Goal: Task Accomplishment & Management: Manage account settings

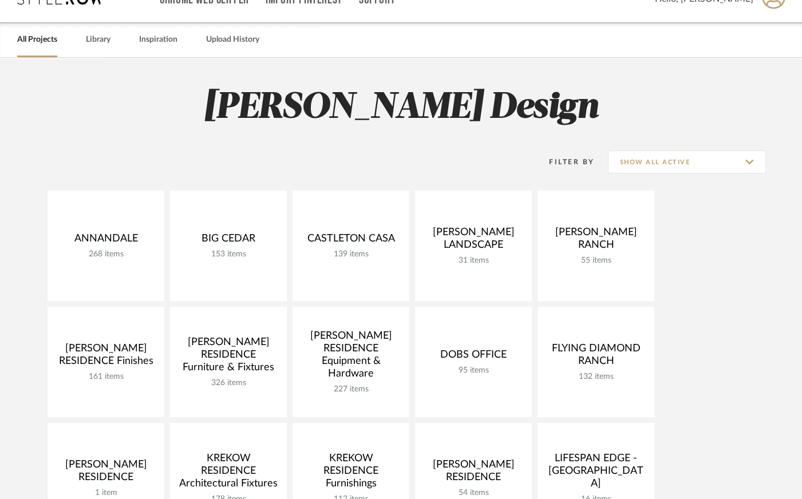
scroll to position [508, 0]
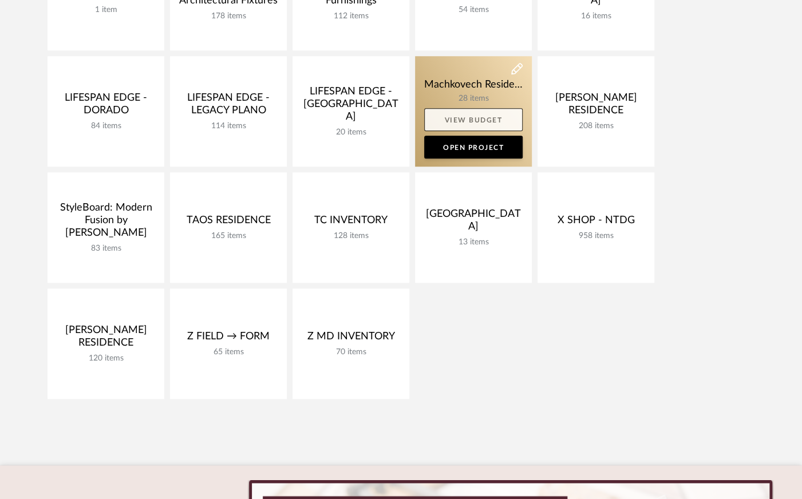
click at [460, 112] on link "View Budget" at bounding box center [473, 119] width 98 height 23
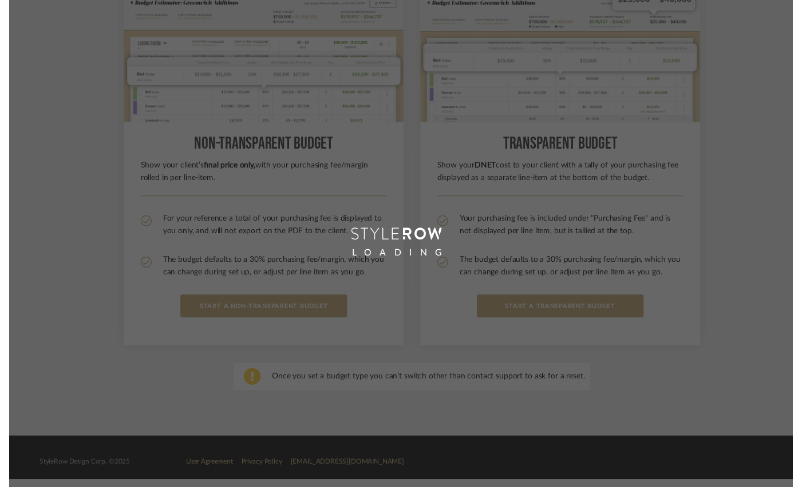
scroll to position [184, 0]
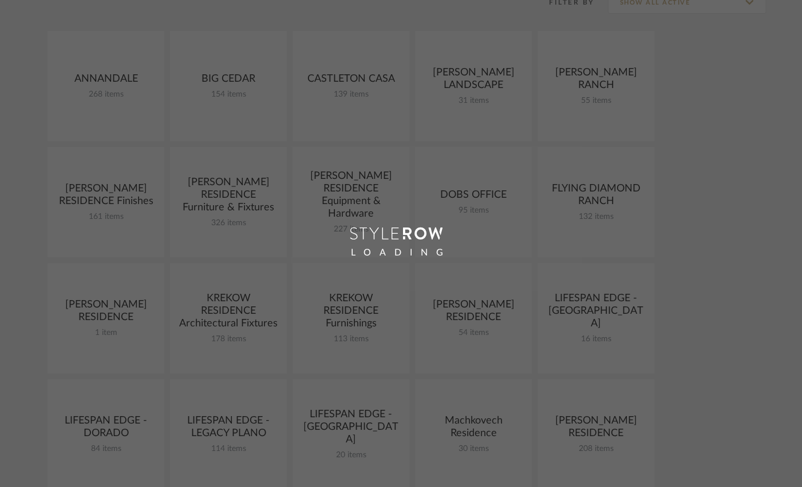
scroll to position [508, 0]
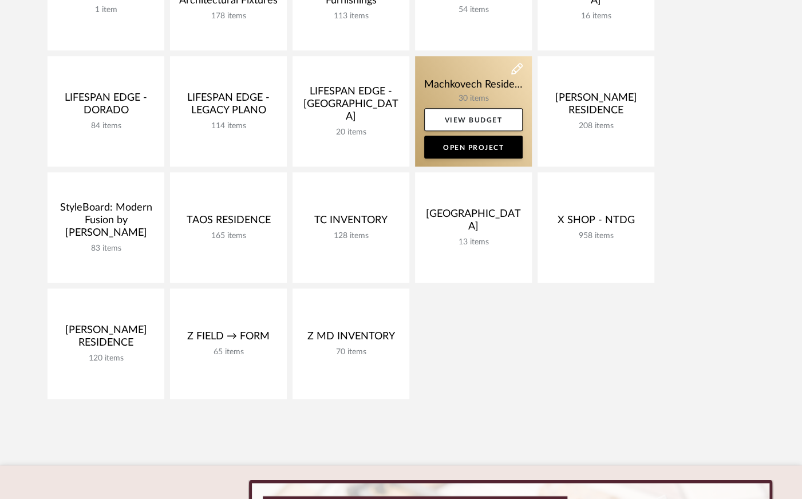
click at [468, 86] on link at bounding box center [473, 111] width 117 height 110
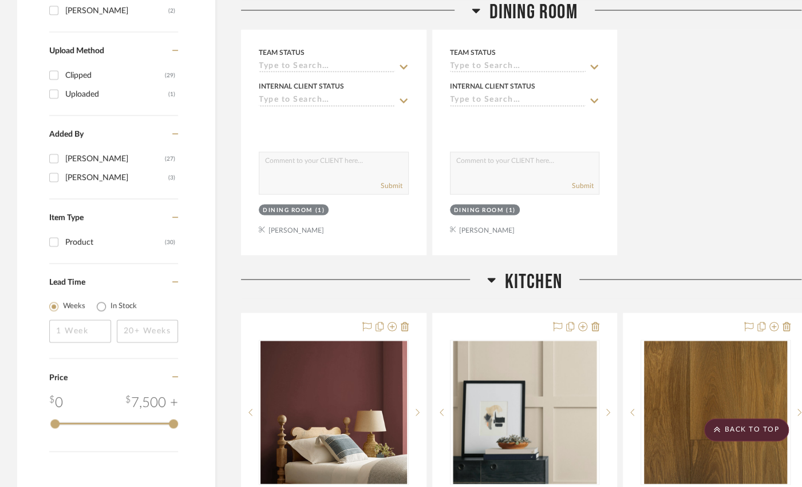
scroll to position [1073, 0]
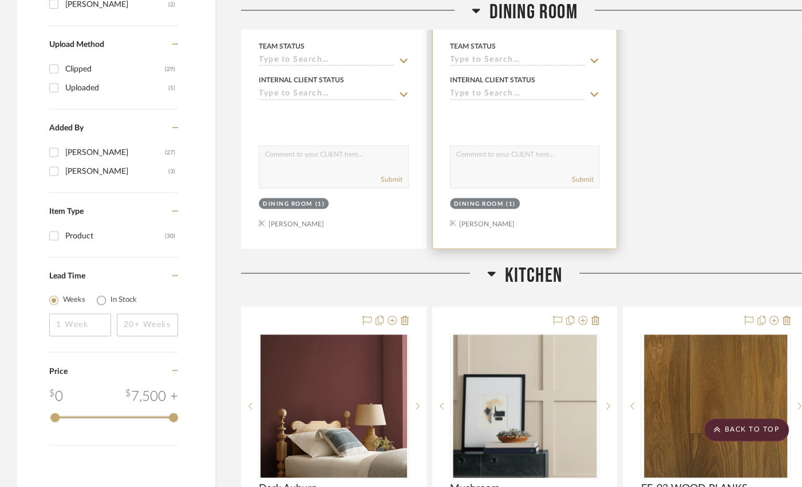
click at [542, 207] on div "Dining Room (1)" at bounding box center [525, 205] width 152 height 16
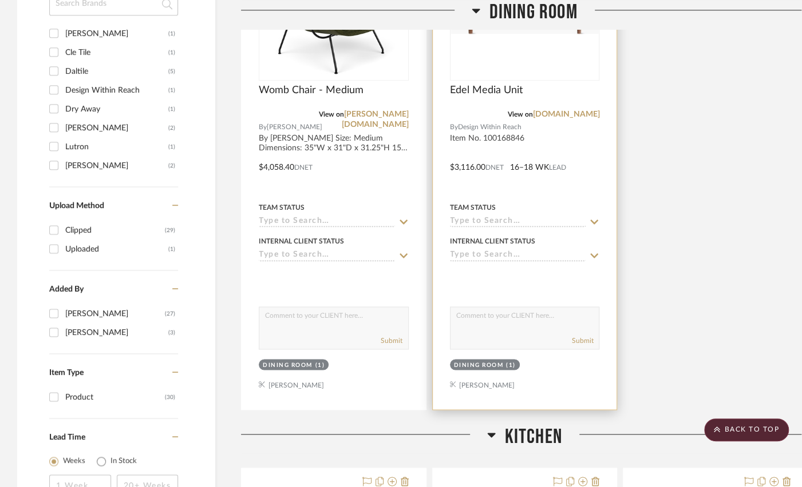
scroll to position [905, 0]
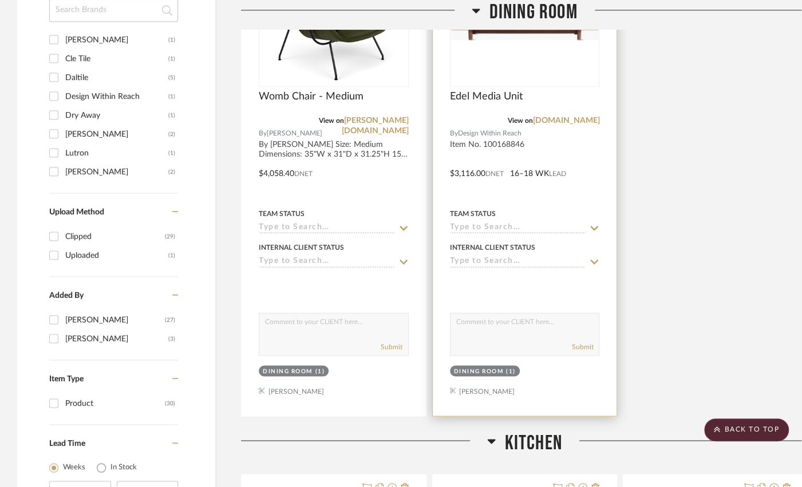
click at [490, 141] on div at bounding box center [525, 165] width 184 height 501
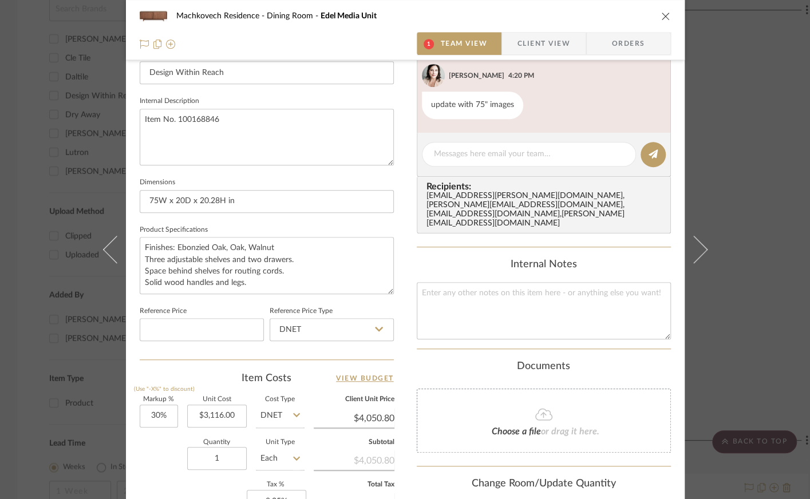
scroll to position [517, 0]
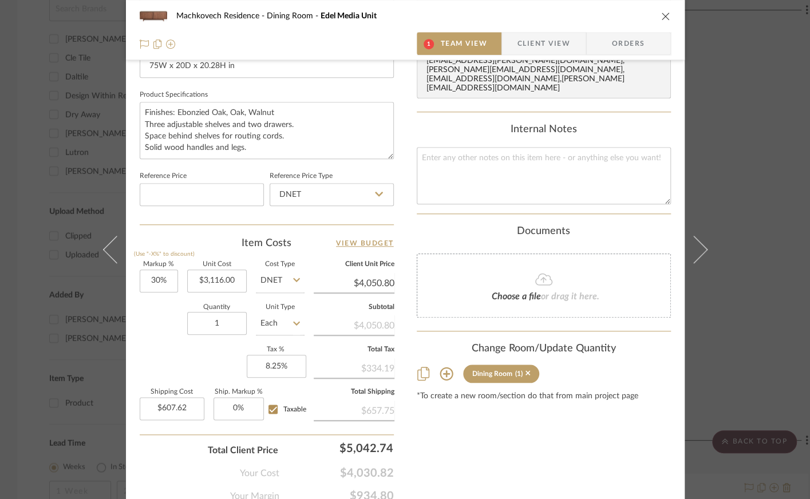
click at [443, 367] on icon at bounding box center [446, 374] width 14 height 14
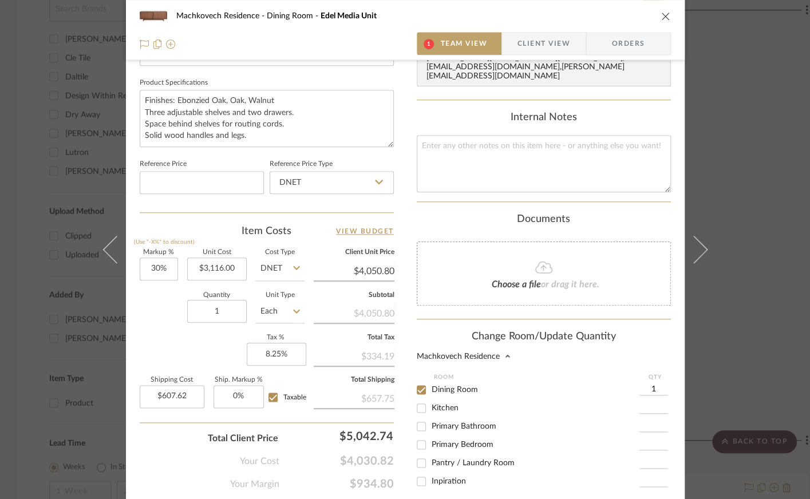
scroll to position [639, 0]
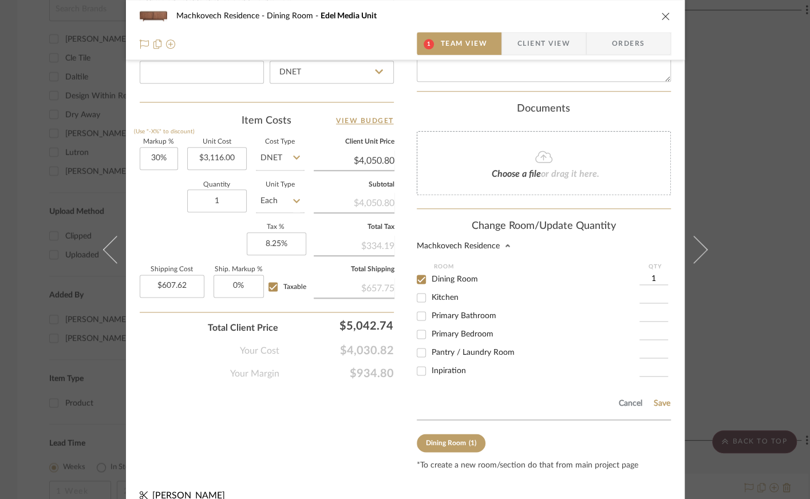
click at [661, 14] on icon "close" at bounding box center [665, 15] width 9 height 9
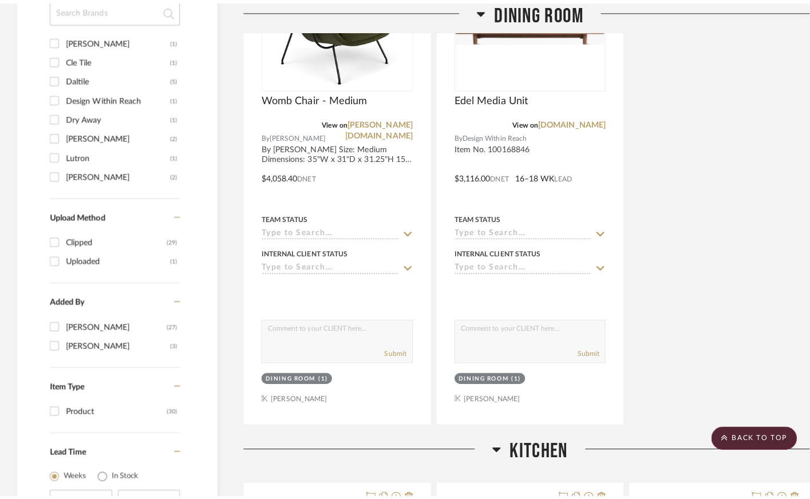
scroll to position [0, 0]
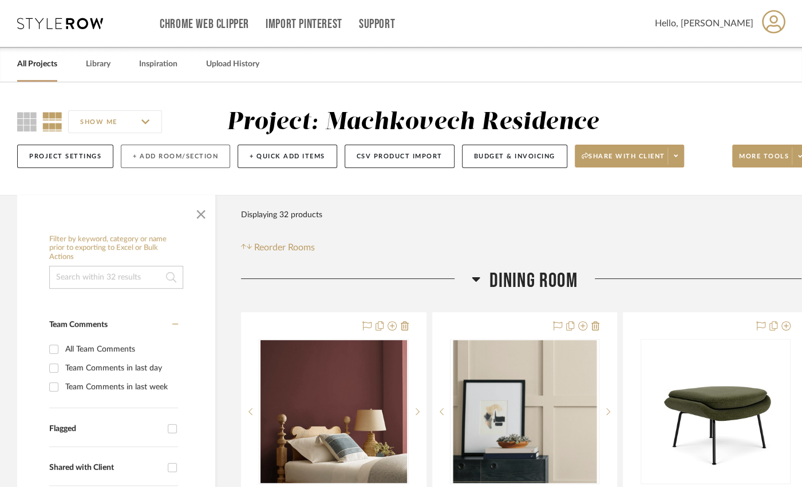
click at [150, 152] on button "+ Add Room/Section" at bounding box center [175, 156] width 109 height 23
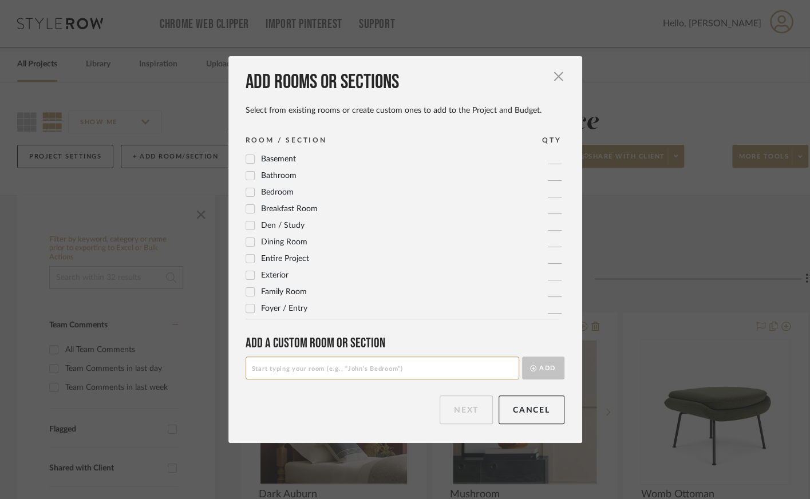
click at [310, 363] on input at bounding box center [382, 367] width 274 height 23
type input "TV Room"
click at [545, 370] on button "Add" at bounding box center [543, 367] width 42 height 23
click at [516, 407] on button "Cancel" at bounding box center [531, 409] width 66 height 29
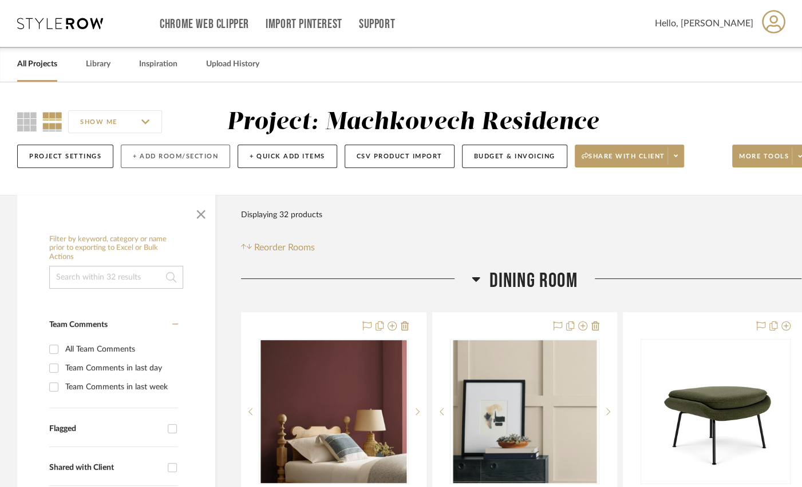
click at [180, 153] on button "+ Add Room/Section" at bounding box center [175, 156] width 109 height 23
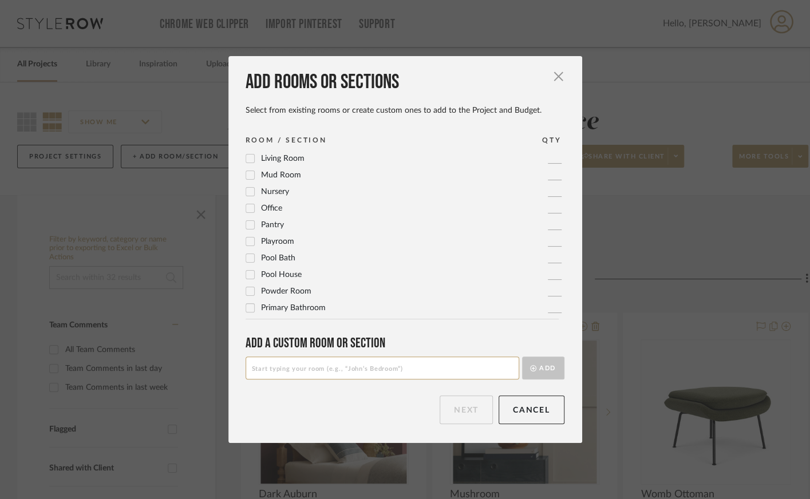
scroll to position [382, 0]
click at [338, 370] on input at bounding box center [382, 367] width 274 height 23
type input "TV Room"
click at [537, 370] on button "Add" at bounding box center [543, 367] width 42 height 23
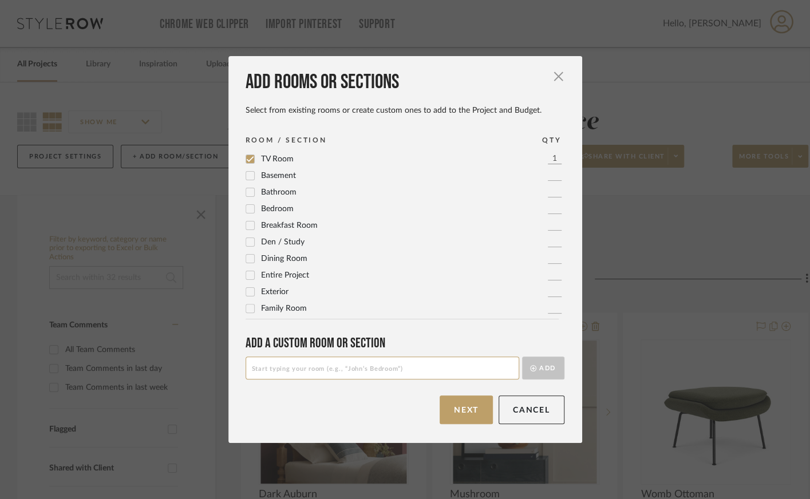
click at [406, 374] on input at bounding box center [382, 367] width 274 height 23
click at [246, 225] on icon at bounding box center [250, 228] width 8 height 8
click at [458, 410] on button "Next" at bounding box center [465, 409] width 53 height 29
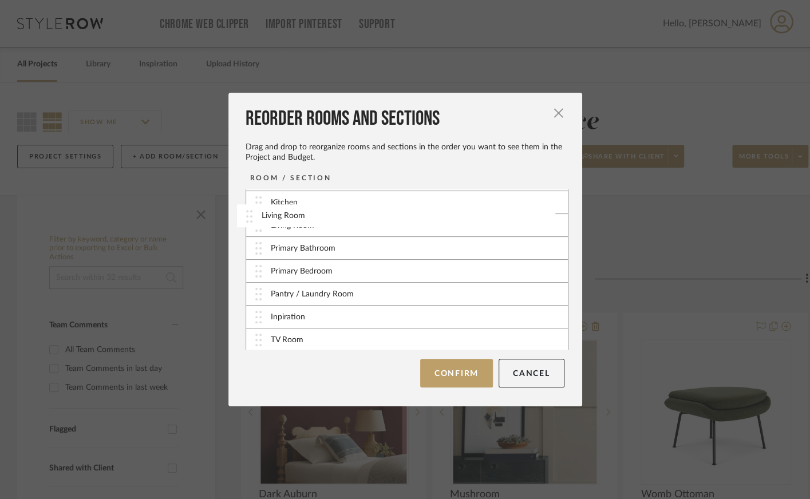
scroll to position [0, 0]
drag, startPoint x: 344, startPoint y: 325, endPoint x: 341, endPoint y: 200, distance: 124.8
drag, startPoint x: 309, startPoint y: 334, endPoint x: 312, endPoint y: 266, distance: 67.6
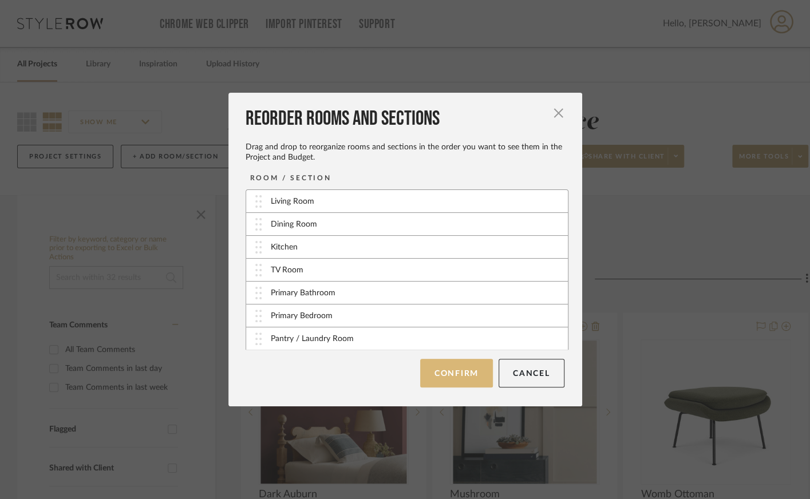
click at [456, 385] on button "Confirm" at bounding box center [456, 373] width 73 height 29
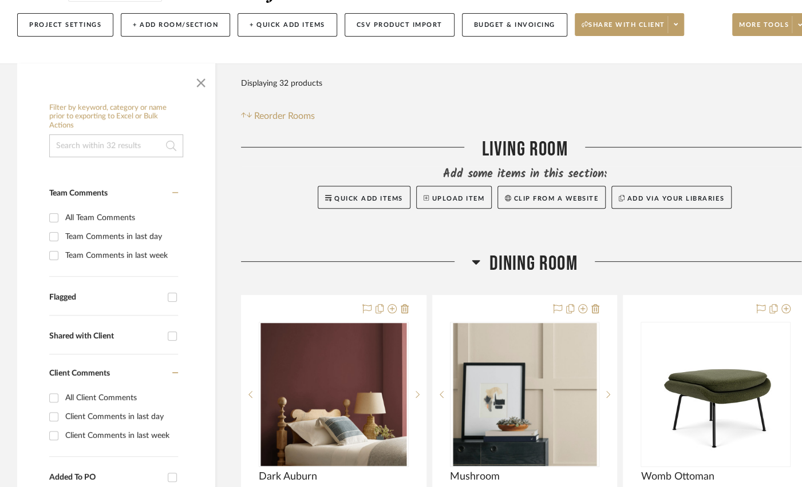
scroll to position [314, 0]
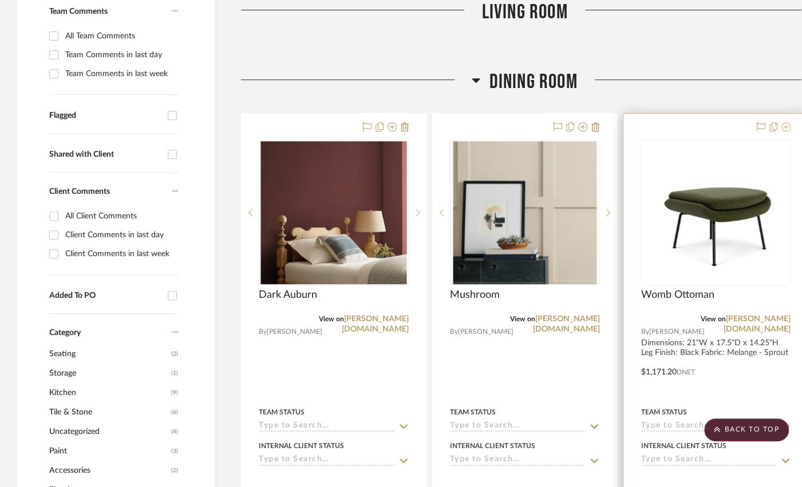
click at [786, 126] on icon at bounding box center [785, 126] width 9 height 9
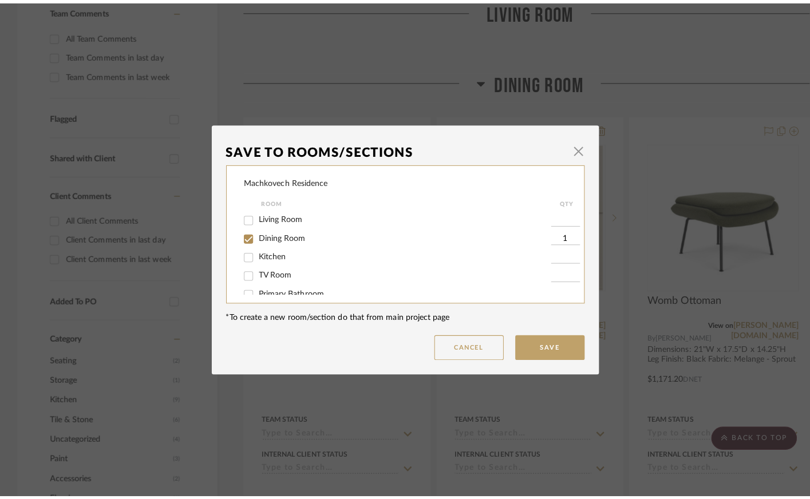
scroll to position [0, 0]
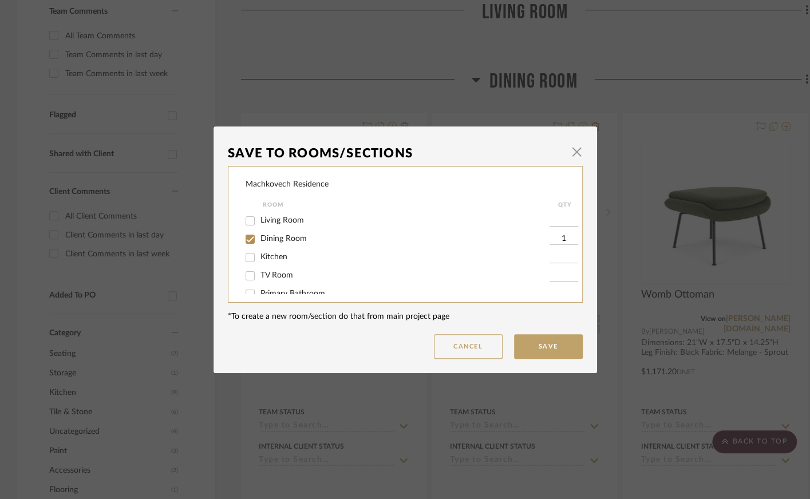
click at [248, 242] on input "Dining Room" at bounding box center [250, 239] width 18 height 18
checkbox input "false"
click at [245, 279] on input "TV Room" at bounding box center [250, 276] width 18 height 18
checkbox input "true"
type input "1"
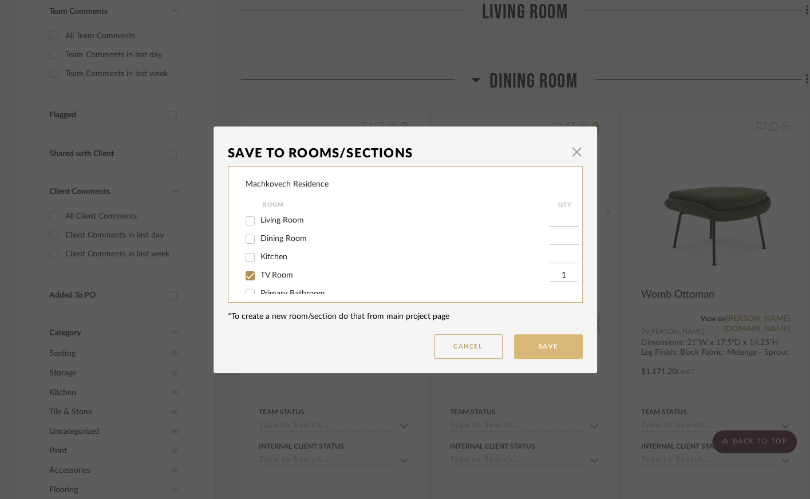
click at [538, 348] on button "Save" at bounding box center [548, 346] width 69 height 25
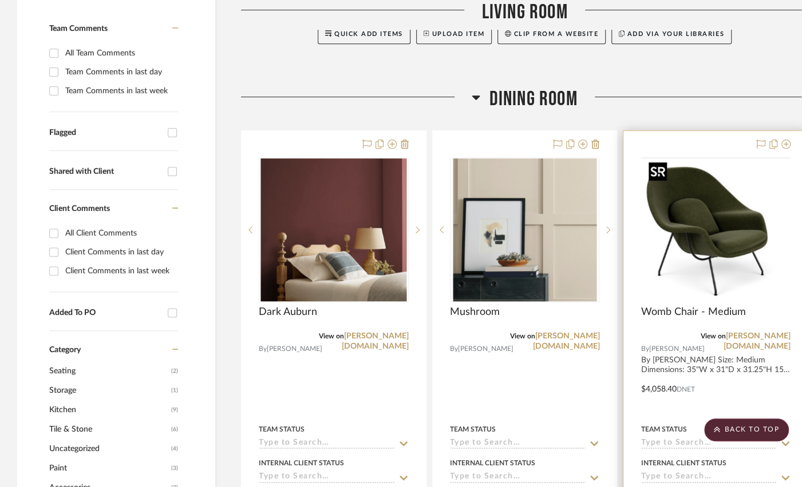
scroll to position [172, 0]
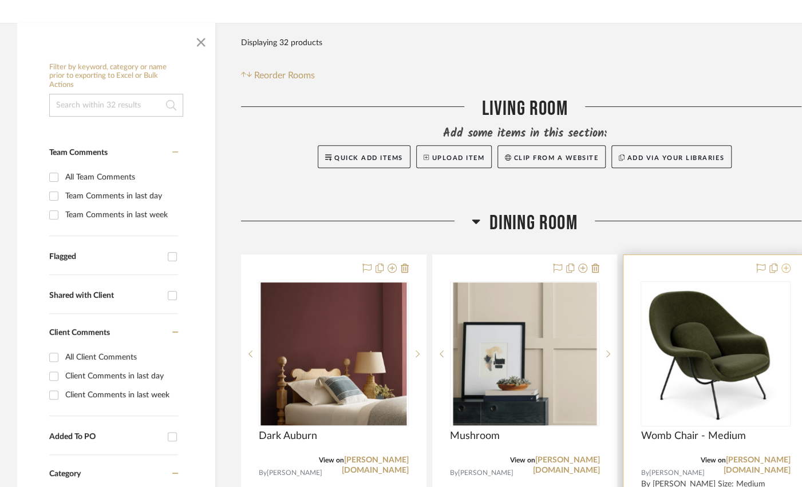
click at [782, 267] on icon at bounding box center [785, 268] width 9 height 9
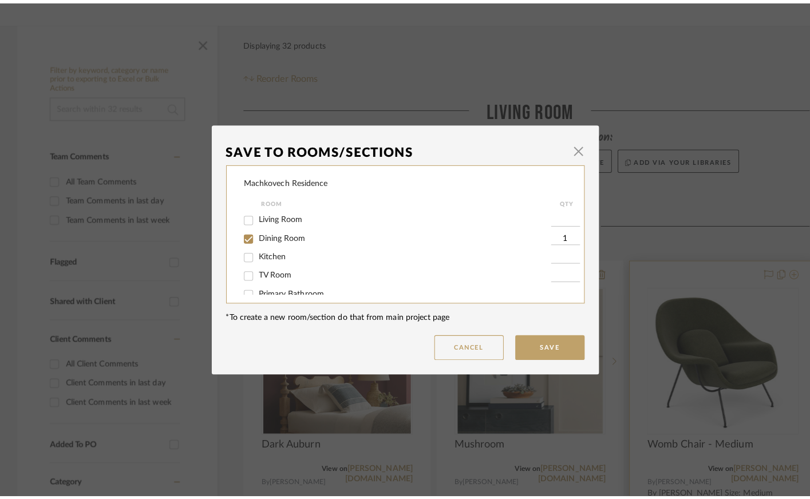
scroll to position [0, 0]
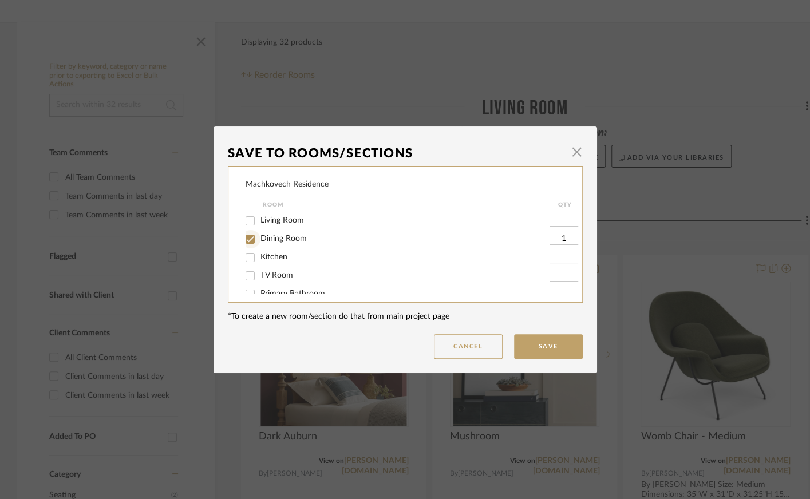
drag, startPoint x: 247, startPoint y: 243, endPoint x: 246, endPoint y: 263, distance: 20.1
click at [247, 243] on input "Dining Room" at bounding box center [250, 239] width 18 height 18
checkbox input "false"
click at [246, 275] on input "TV Room" at bounding box center [250, 276] width 18 height 18
checkbox input "true"
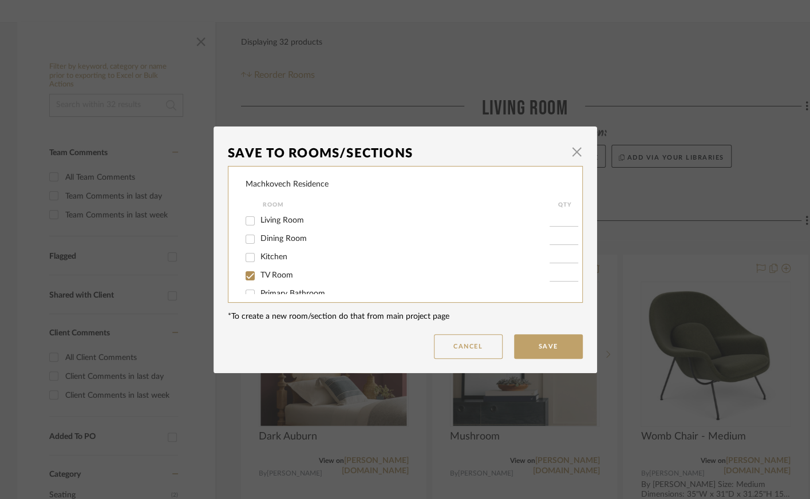
type input "1"
click at [525, 342] on button "Save" at bounding box center [548, 346] width 69 height 25
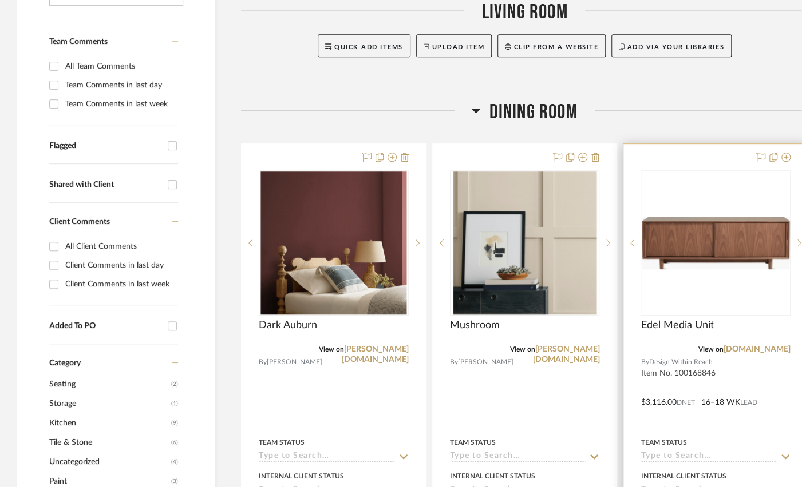
scroll to position [352, 0]
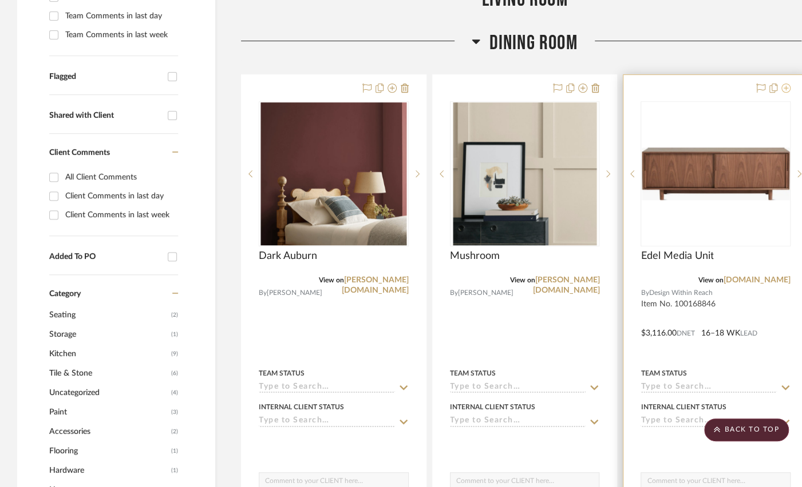
click at [787, 93] on icon at bounding box center [785, 88] width 9 height 9
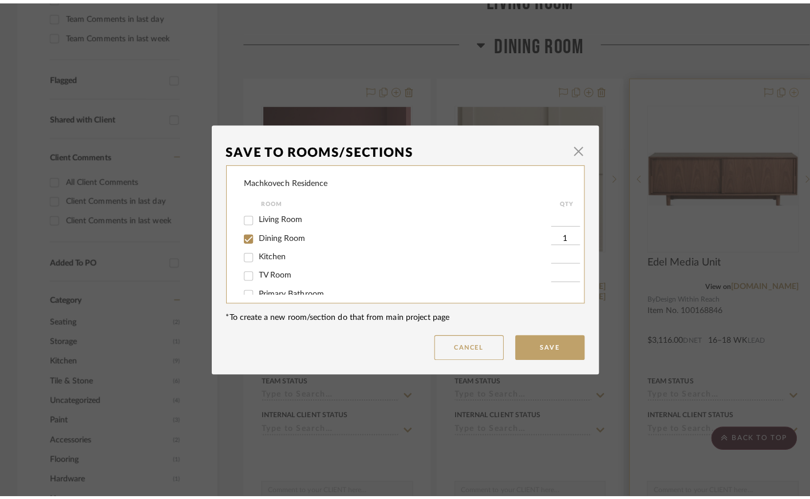
scroll to position [0, 0]
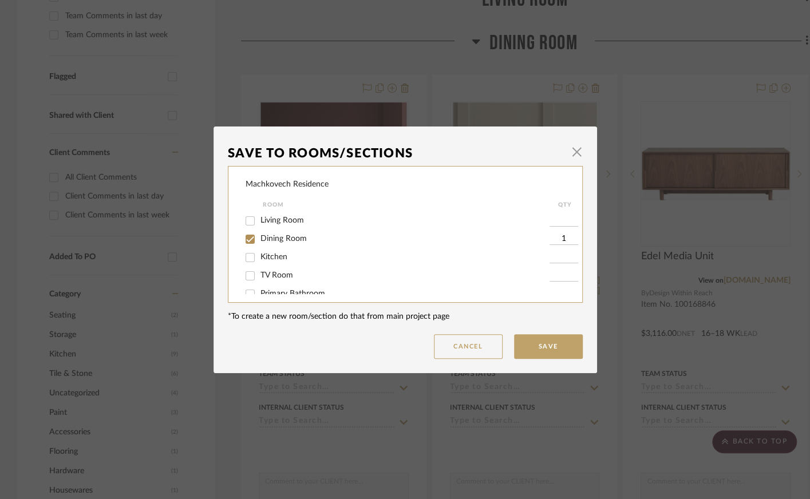
click at [242, 238] on input "Dining Room" at bounding box center [250, 239] width 18 height 18
checkbox input "false"
click at [244, 278] on input "TV Room" at bounding box center [250, 276] width 18 height 18
checkbox input "true"
type input "1"
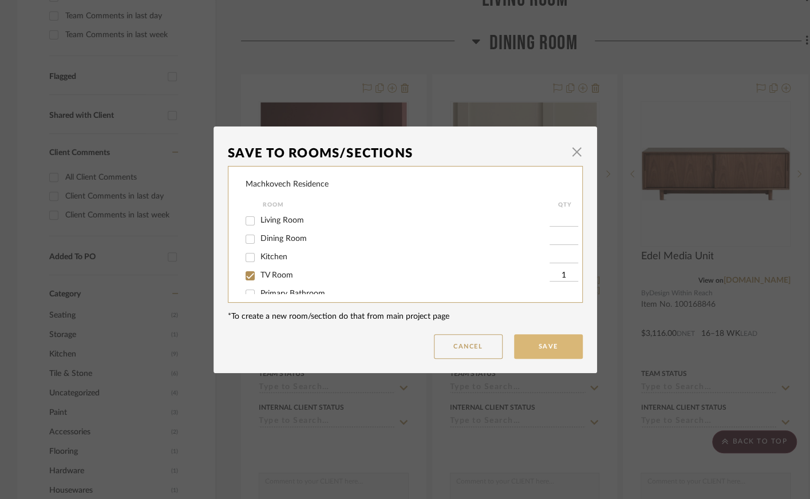
click at [558, 338] on button "Save" at bounding box center [548, 346] width 69 height 25
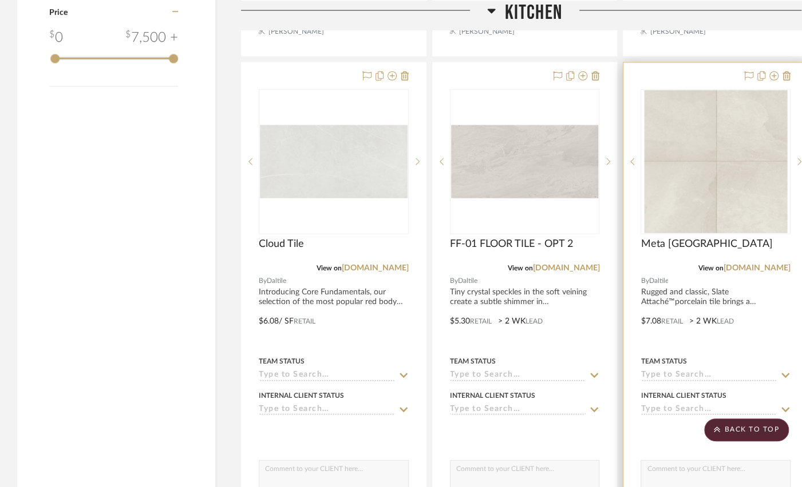
scroll to position [1342, 0]
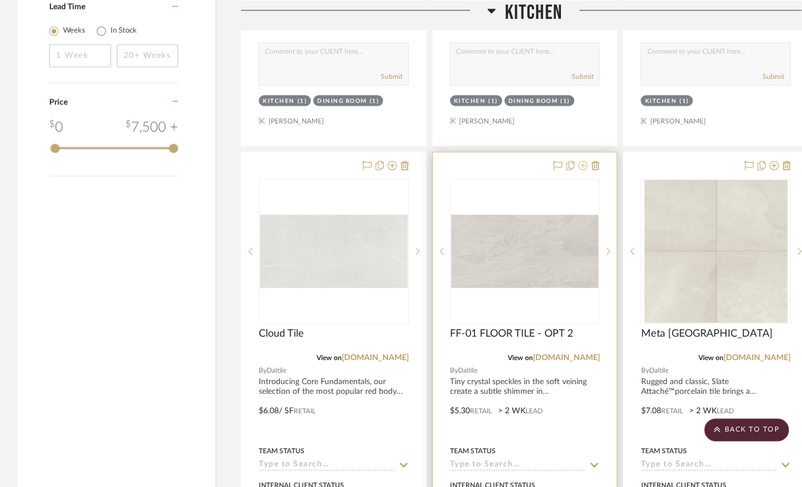
click at [582, 161] on icon at bounding box center [582, 165] width 9 height 9
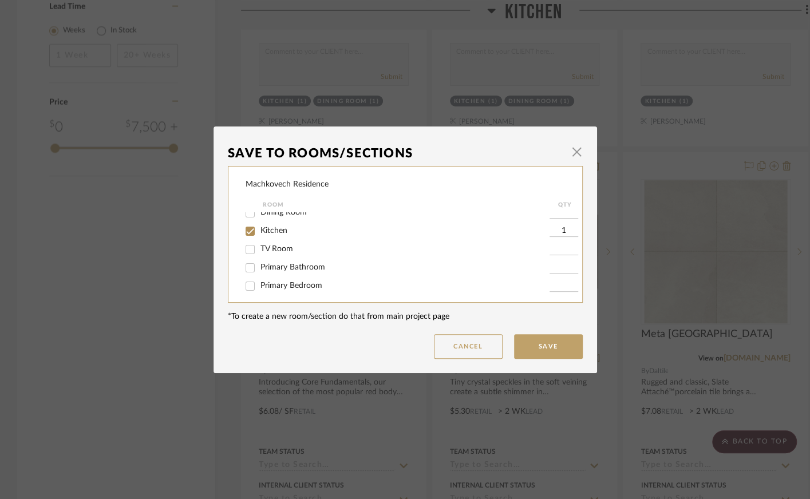
scroll to position [27, 0]
click at [247, 270] on input "Primary Bathroom" at bounding box center [250, 267] width 18 height 18
checkbox input "true"
type input "1"
click at [244, 233] on input "Kitchen" at bounding box center [250, 230] width 18 height 18
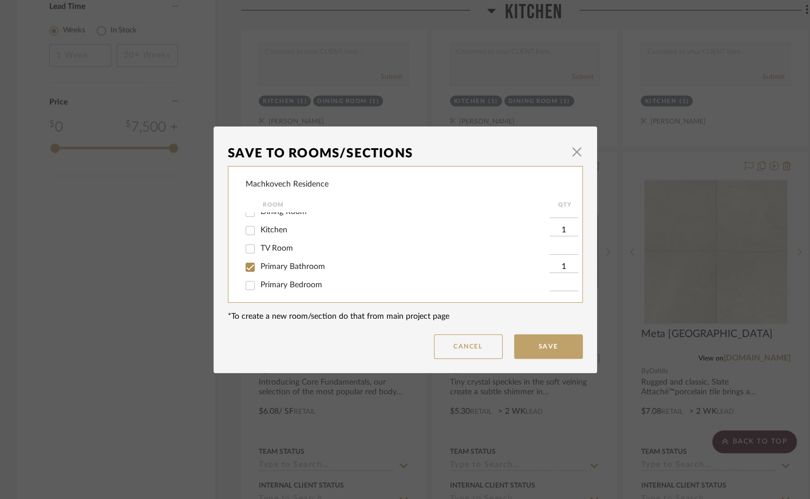
checkbox input "false"
click at [567, 347] on button "Save" at bounding box center [548, 346] width 69 height 25
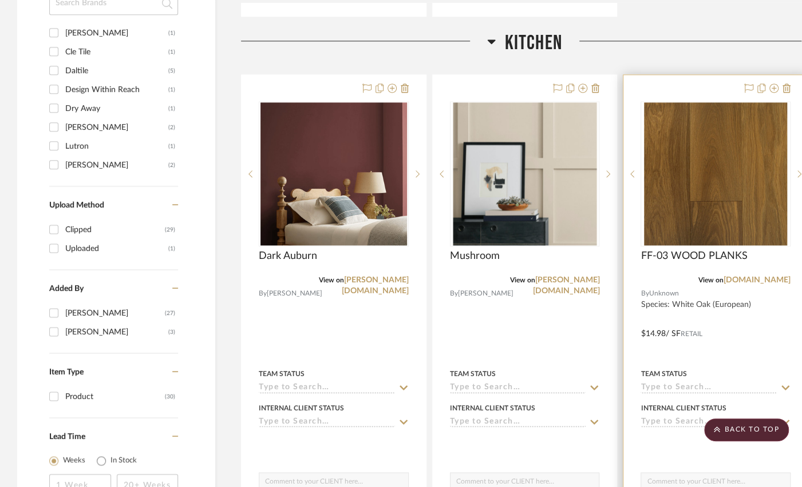
scroll to position [902, 0]
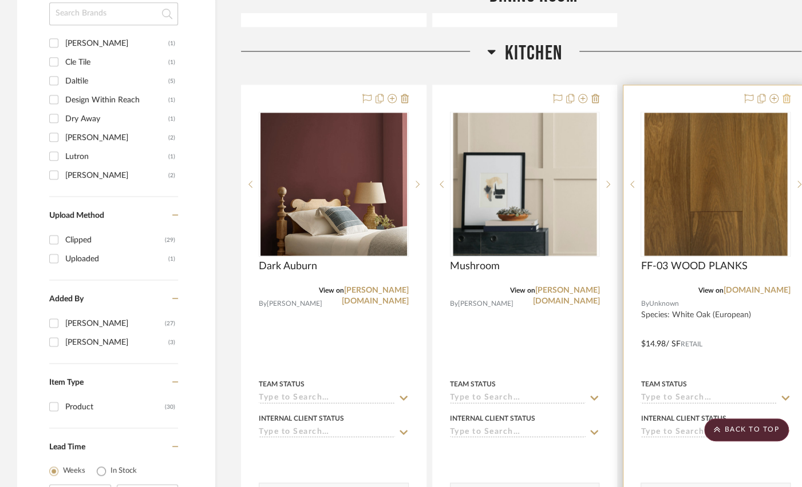
click at [786, 96] on icon at bounding box center [786, 98] width 8 height 9
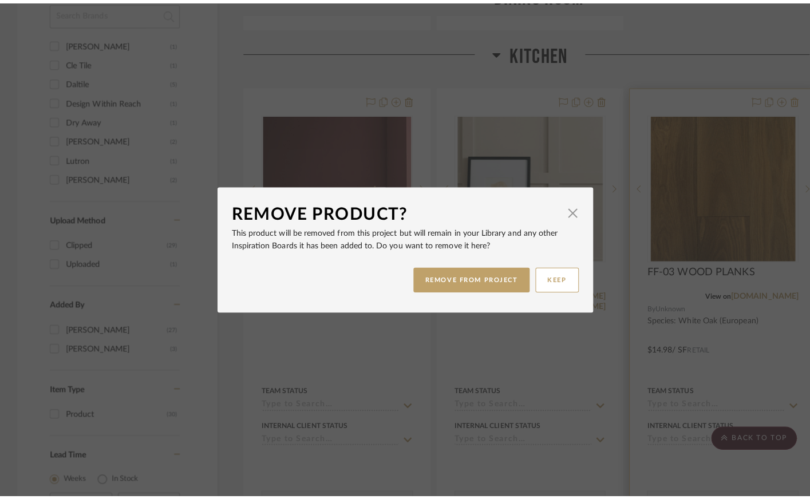
scroll to position [0, 0]
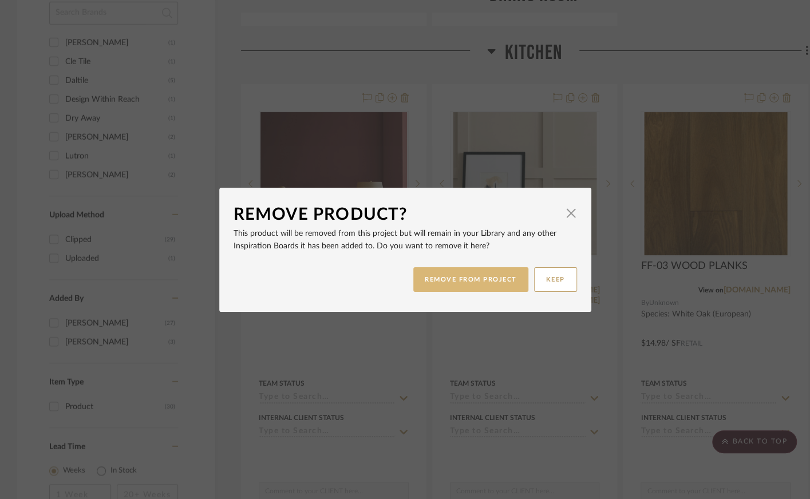
click at [486, 284] on button "REMOVE FROM PROJECT" at bounding box center [470, 279] width 115 height 25
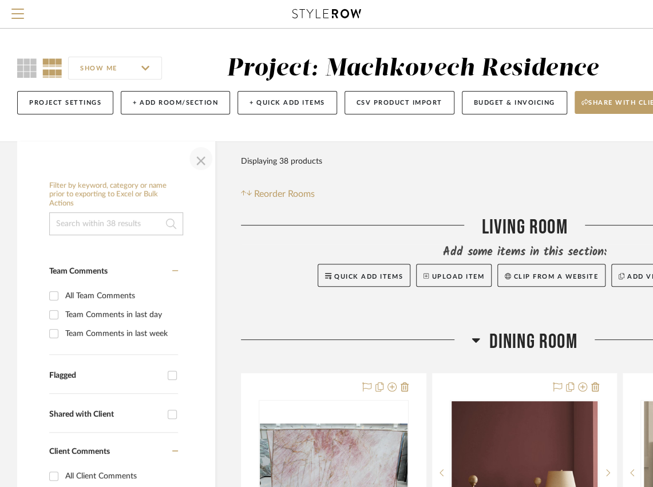
click at [191, 158] on span "button" at bounding box center [200, 158] width 27 height 27
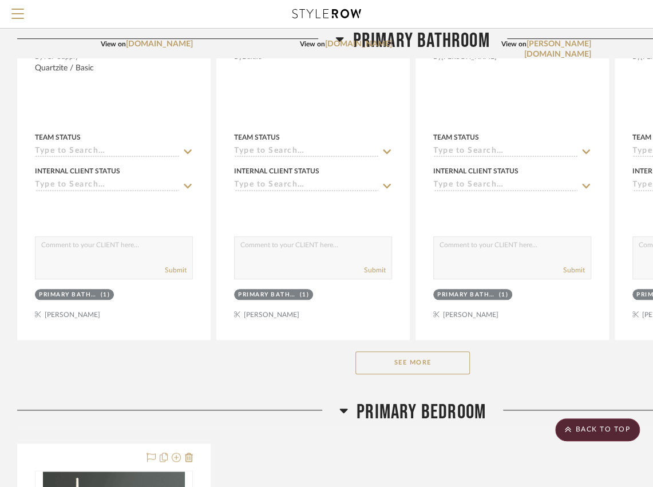
scroll to position [2286, 0]
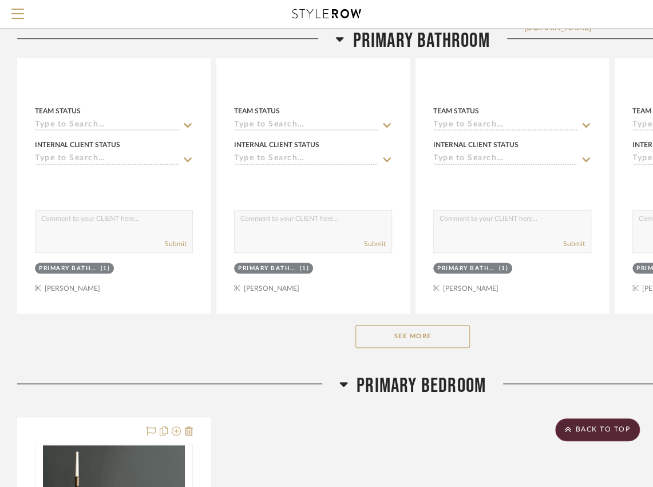
click at [441, 339] on button "See More" at bounding box center [412, 336] width 114 height 23
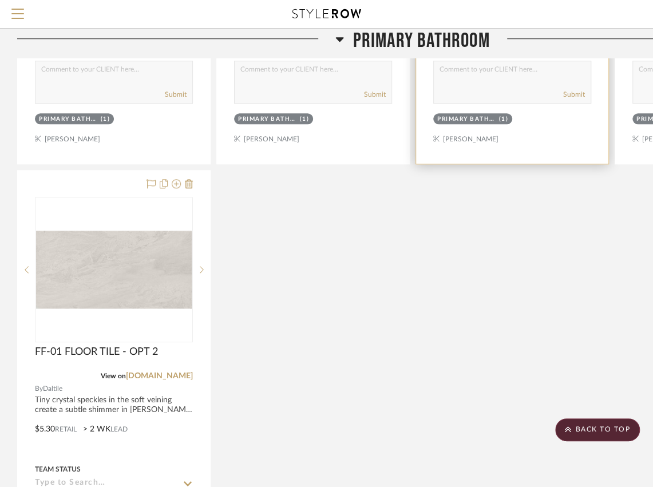
scroll to position [2436, 0]
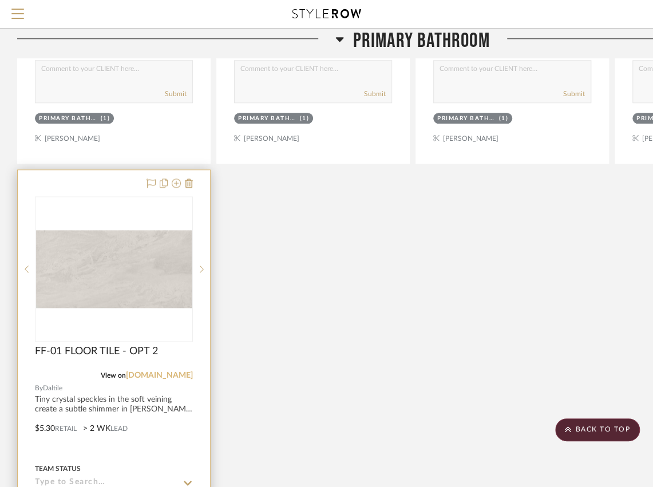
click at [163, 371] on link "[DOMAIN_NAME]" at bounding box center [159, 375] width 67 height 8
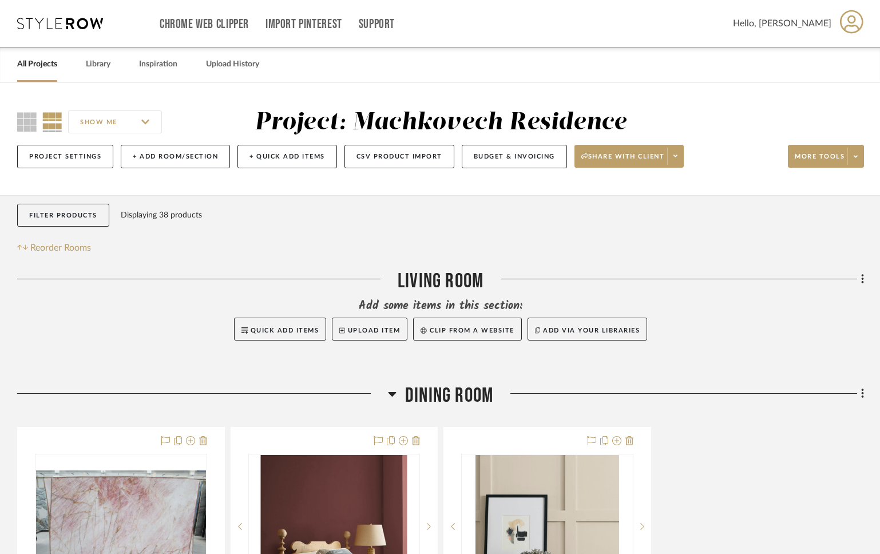
scroll to position [467, 0]
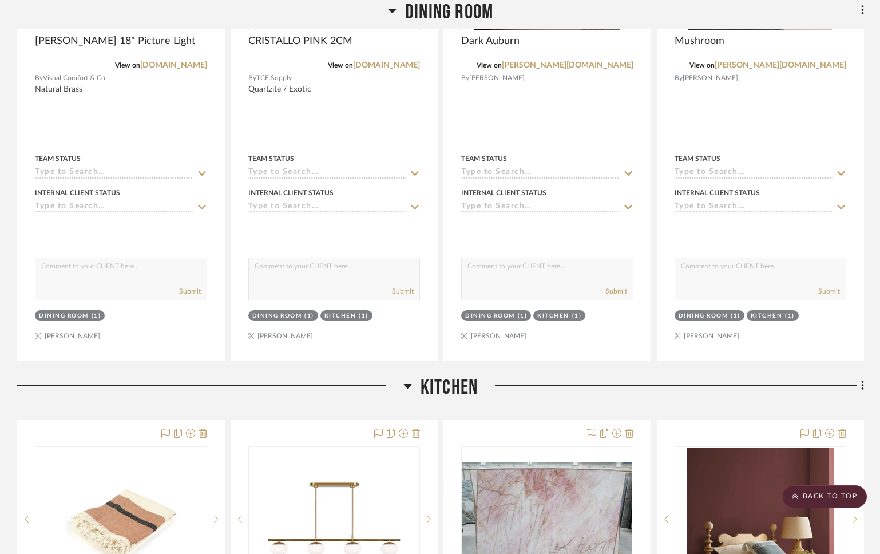
scroll to position [264, 0]
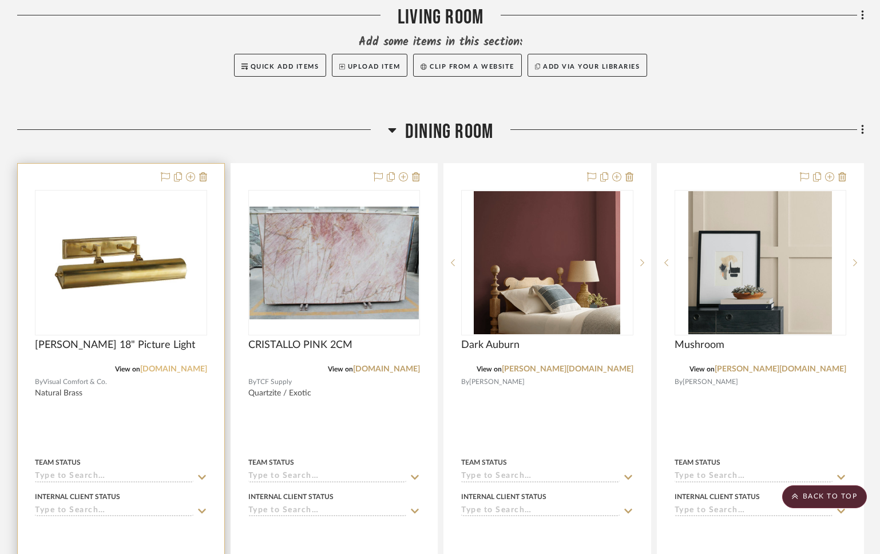
click at [158, 365] on link "visualcomfort.com" at bounding box center [173, 369] width 67 height 8
click at [102, 383] on span "Visual Comfort & Co." at bounding box center [75, 381] width 64 height 11
click at [78, 339] on span "Dean 18" Picture Light" at bounding box center [115, 345] width 160 height 13
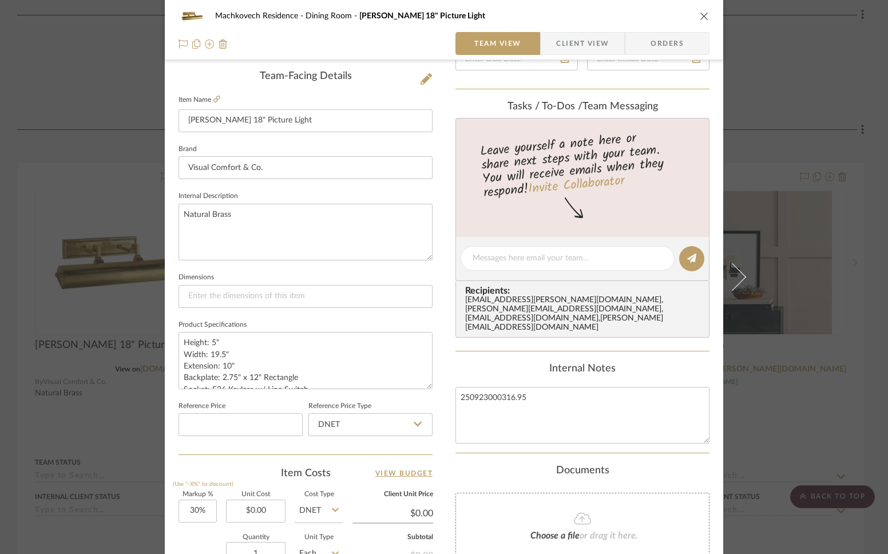
scroll to position [301, 0]
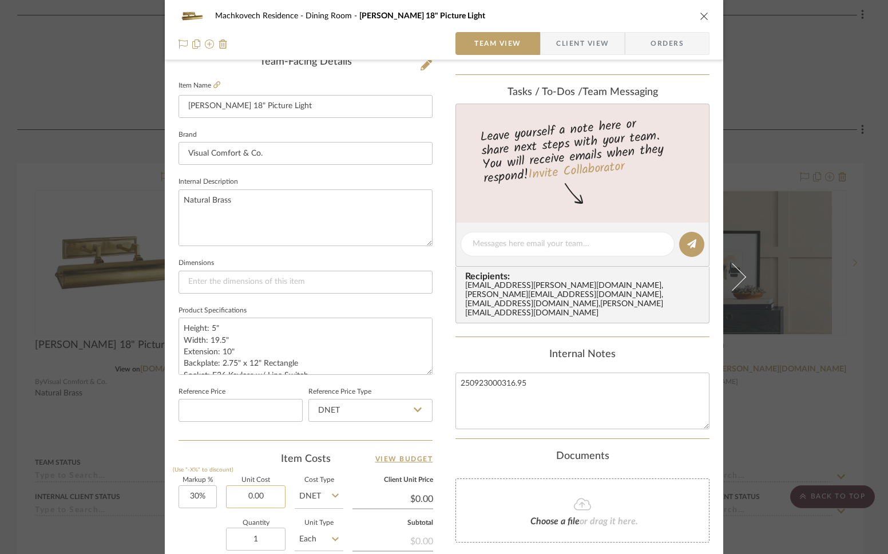
click at [257, 488] on input "0.00" at bounding box center [256, 496] width 60 height 23
click at [258, 488] on input "0.00" at bounding box center [256, 496] width 60 height 23
type input "$729.00"
click at [332, 492] on icon at bounding box center [335, 495] width 7 height 9
type input "$947.70"
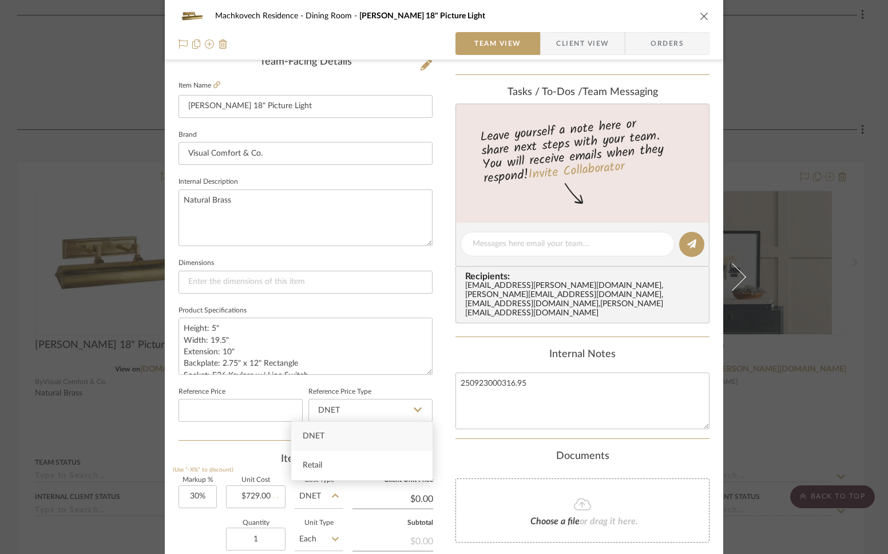
type input "$142.16"
click at [336, 470] on div "Retail" at bounding box center [361, 465] width 141 height 29
type input "Retail"
click at [190, 492] on input "30" at bounding box center [198, 496] width 38 height 23
drag, startPoint x: 190, startPoint y: 492, endPoint x: 215, endPoint y: 492, distance: 25.2
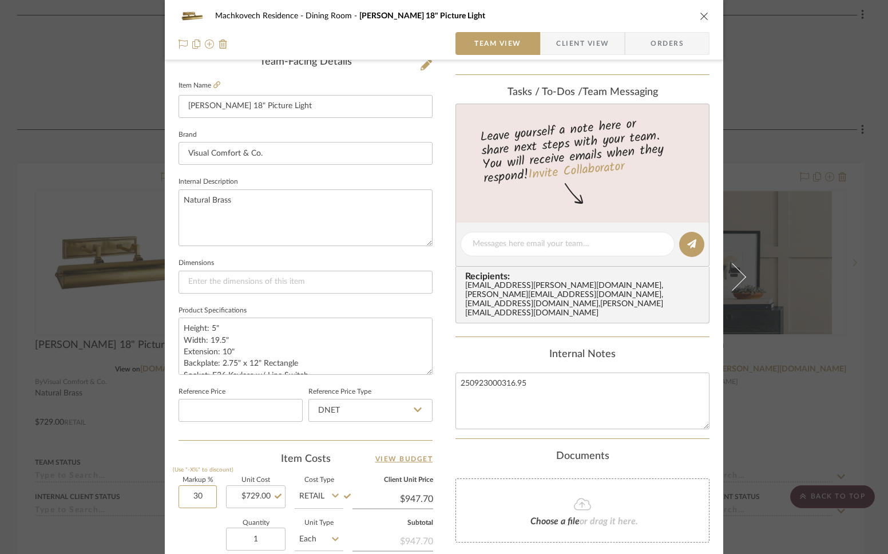
click at [215, 492] on div "Markup % (Use "-X%" to discount) 30 Unit Cost $729.00 Cost Type Retail Client U…" at bounding box center [306, 560] width 254 height 167
type input "0%"
click at [438, 479] on div "Machkovech Residence Dining Room Dean 18" Picture Light Team View Client View O…" at bounding box center [444, 236] width 558 height 1057
type input "$729.00"
type input "$109.35"
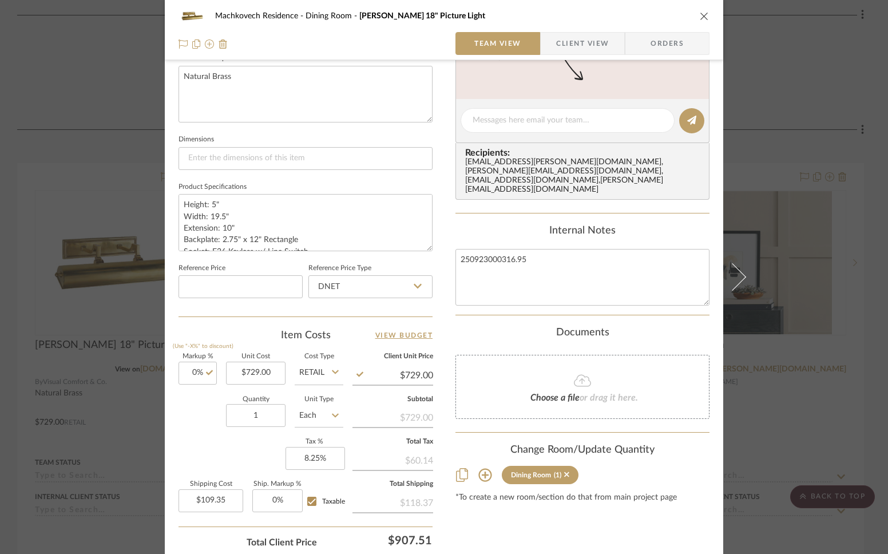
scroll to position [509, 0]
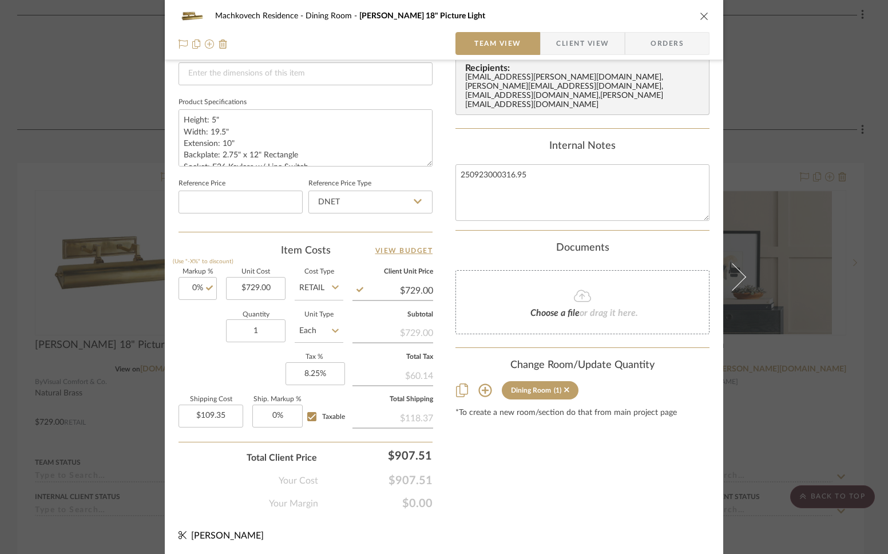
click at [703, 17] on icon "close" at bounding box center [704, 15] width 9 height 9
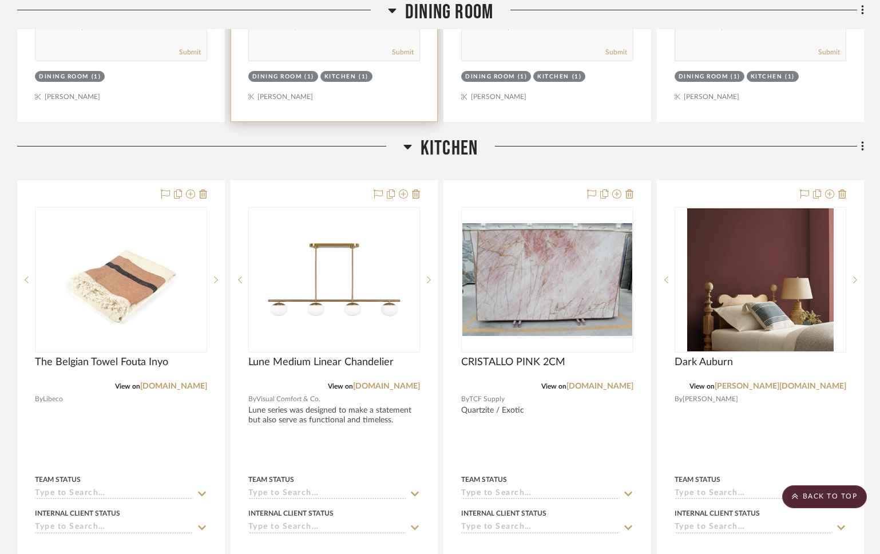
scroll to position [810, 0]
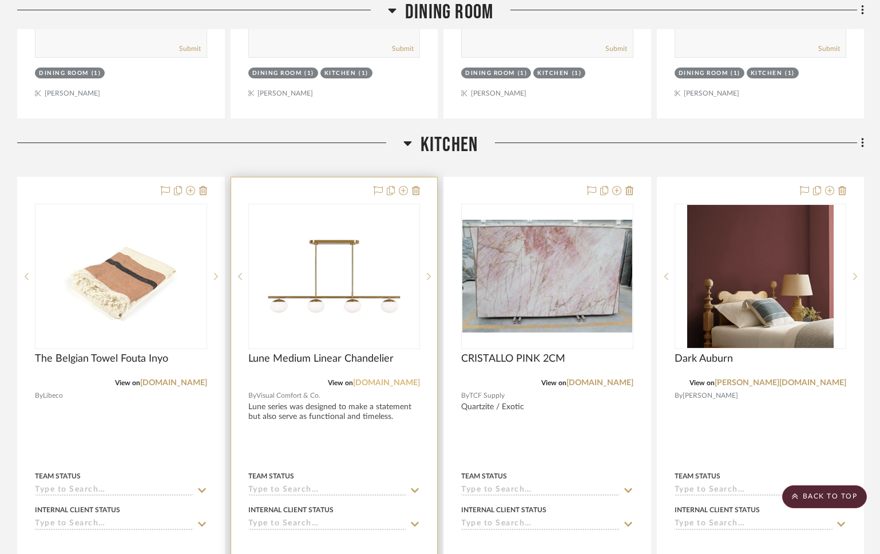
click at [403, 380] on link "visualcomfort.com" at bounding box center [386, 383] width 67 height 8
click at [335, 407] on div at bounding box center [334, 427] width 207 height 501
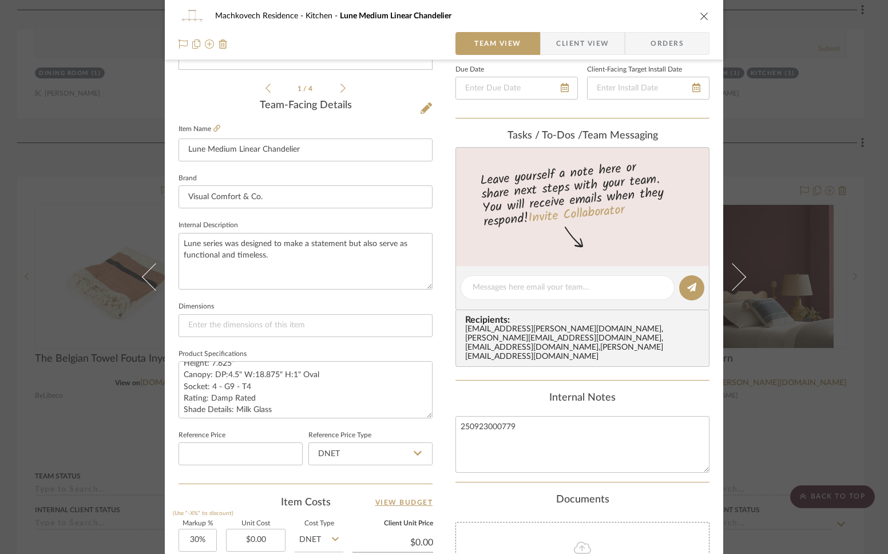
scroll to position [0, 0]
click at [572, 416] on textarea "250923000779" at bounding box center [582, 444] width 254 height 57
type textarea "250923000389.50"
click at [665, 392] on div "Internal Notes" at bounding box center [582, 398] width 254 height 13
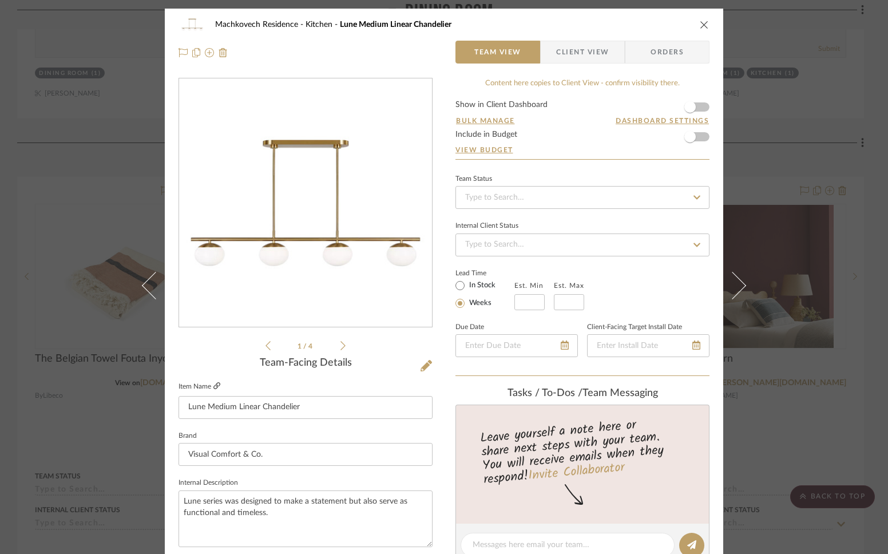
click at [213, 389] on fa-icon at bounding box center [216, 386] width 7 height 7
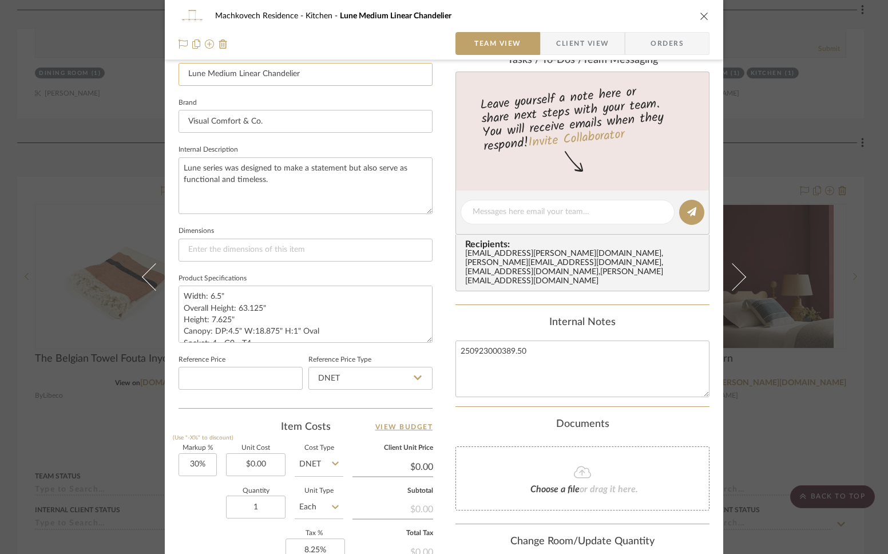
scroll to position [403, 0]
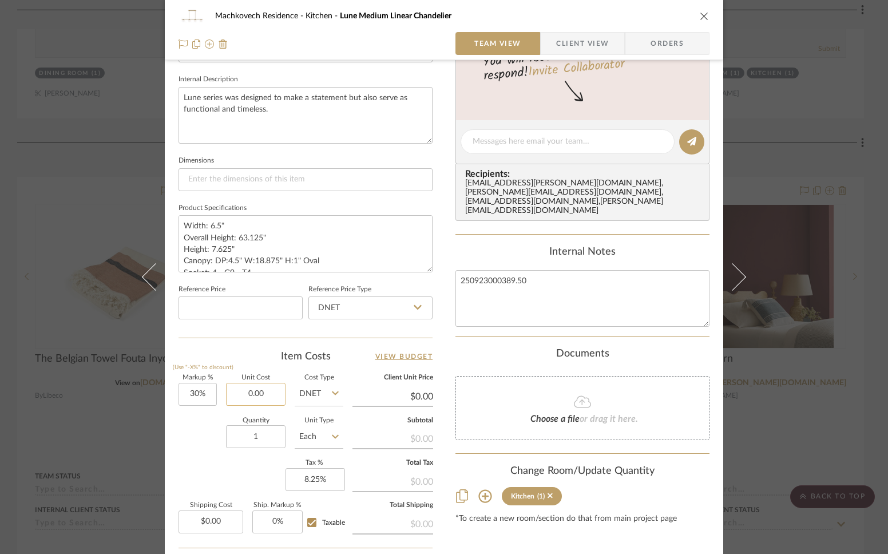
click at [256, 395] on input "0.00" at bounding box center [256, 394] width 60 height 23
type input "$779.00"
click at [323, 391] on input "DNET" at bounding box center [319, 394] width 49 height 23
type input "$1,012.70"
type input "$151.91"
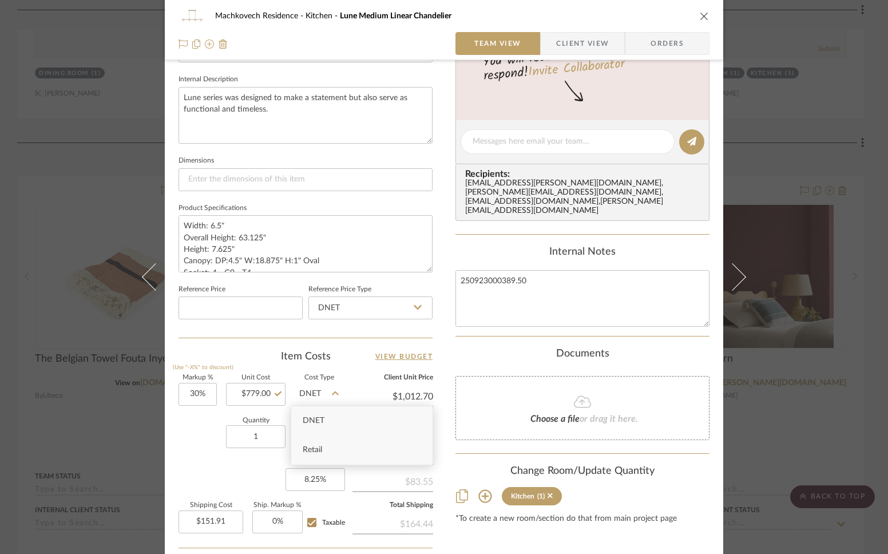
click at [329, 447] on div "Retail" at bounding box center [361, 449] width 141 height 29
type input "Retail"
click at [204, 388] on input "30" at bounding box center [198, 394] width 38 height 23
type input "0%"
click at [204, 423] on div "Quantity 1 Unit Type Each" at bounding box center [261, 438] width 165 height 41
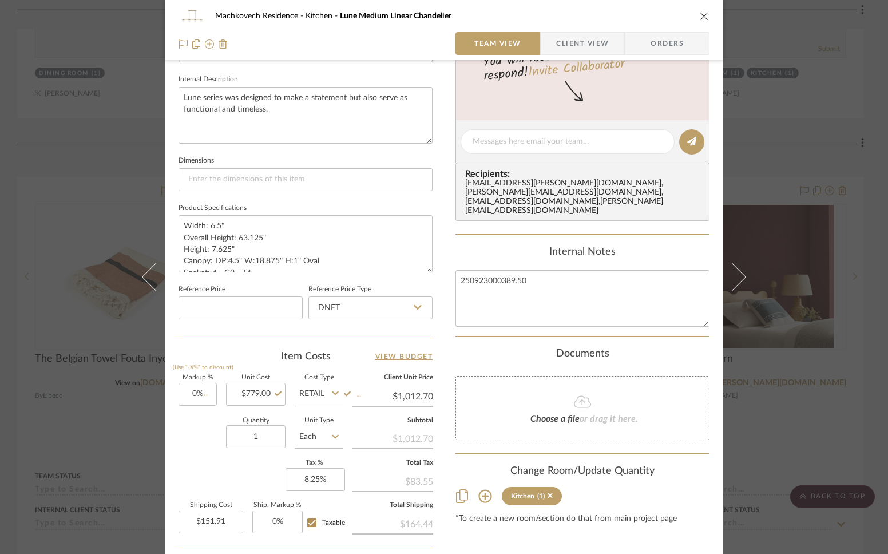
type input "$779.00"
type input "$116.85"
click at [700, 14] on icon "close" at bounding box center [704, 15] width 9 height 9
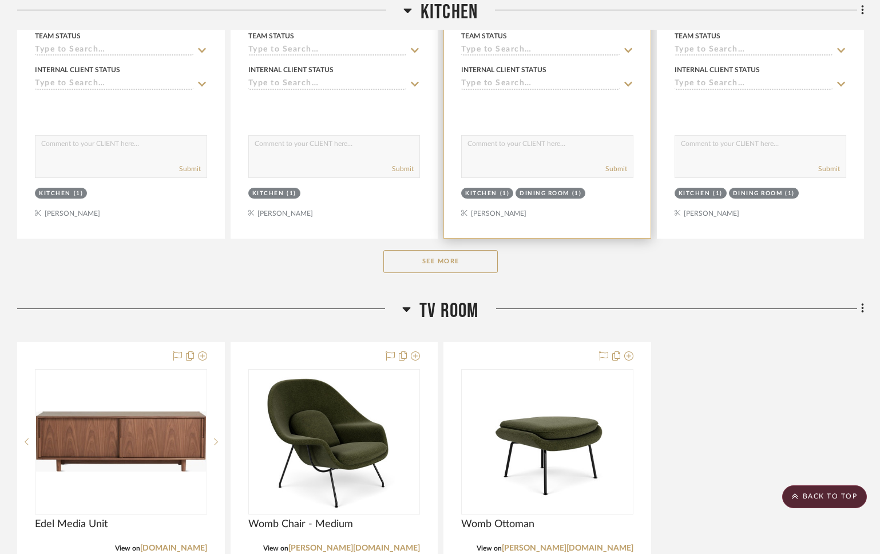
scroll to position [1255, 0]
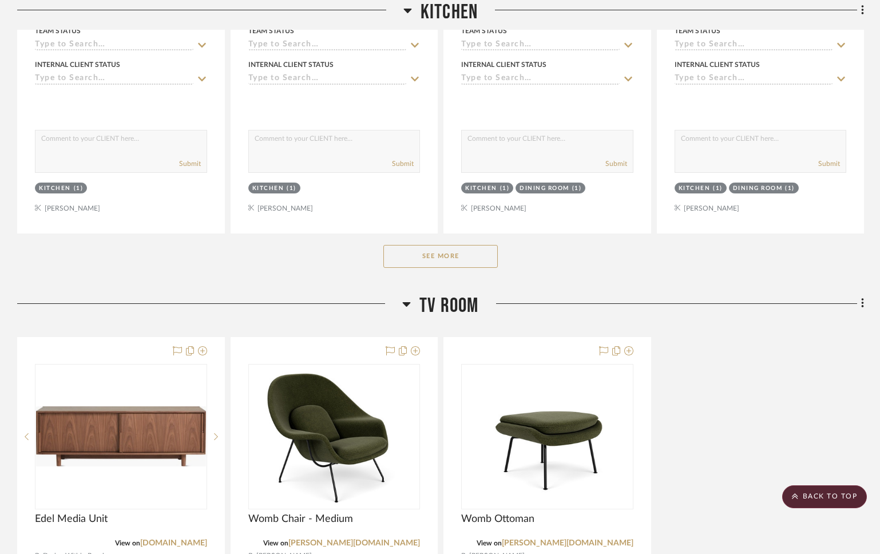
click at [462, 256] on button "See More" at bounding box center [440, 256] width 114 height 23
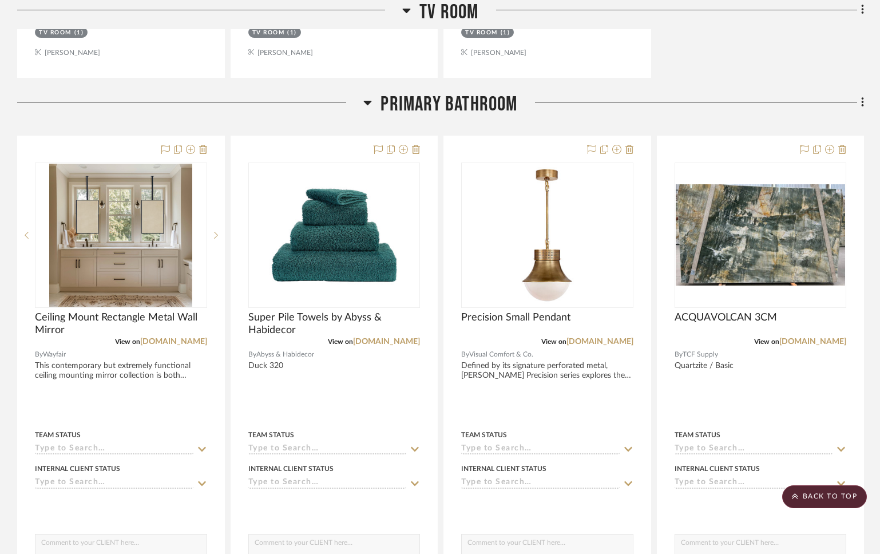
scroll to position [3044, 0]
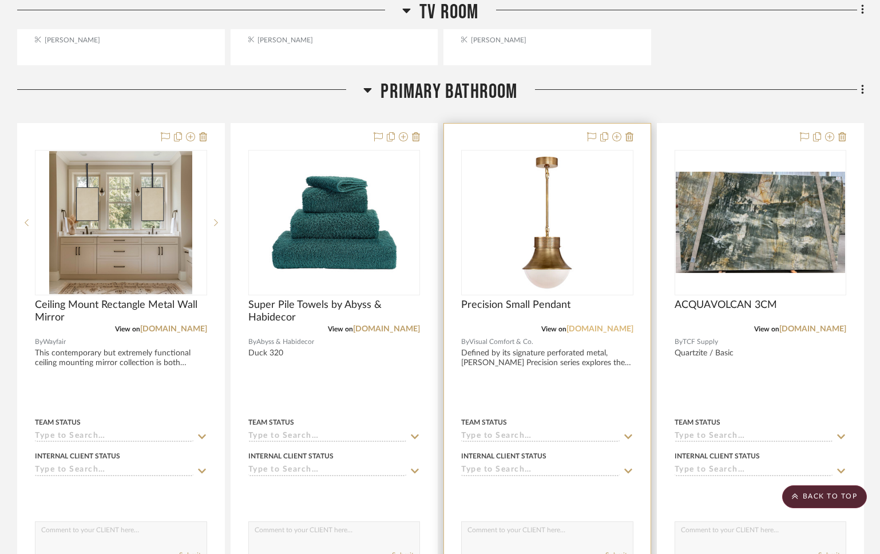
click at [606, 325] on link "visualcomfort.com" at bounding box center [599, 329] width 67 height 8
click at [604, 378] on div at bounding box center [547, 374] width 207 height 501
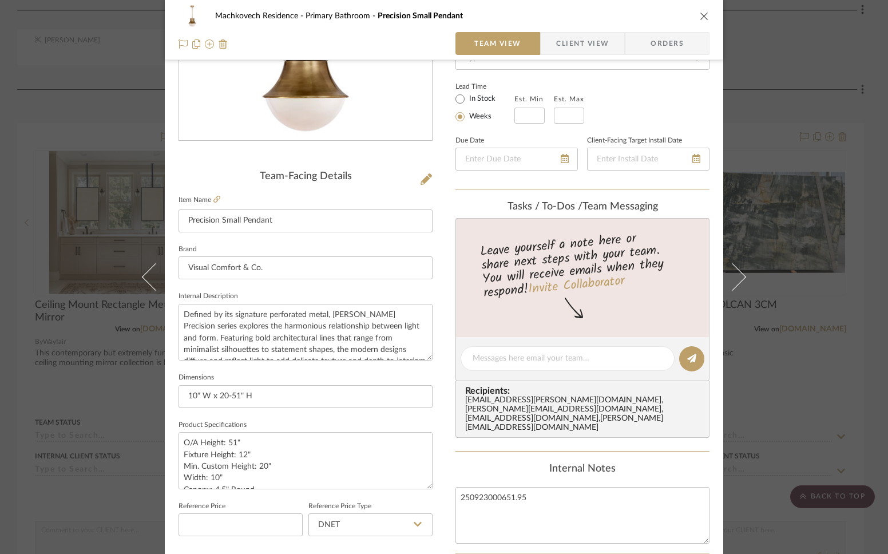
scroll to position [246, 0]
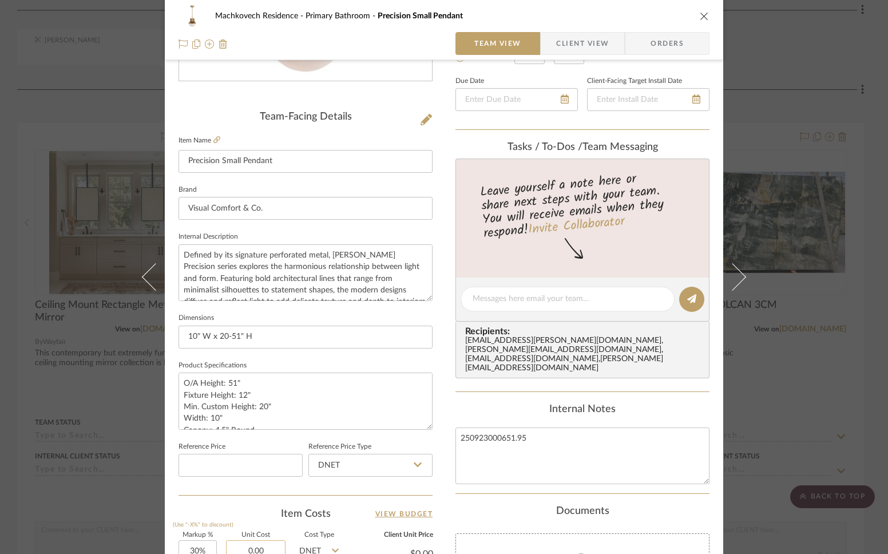
click at [263, 546] on input "0.00" at bounding box center [256, 551] width 60 height 23
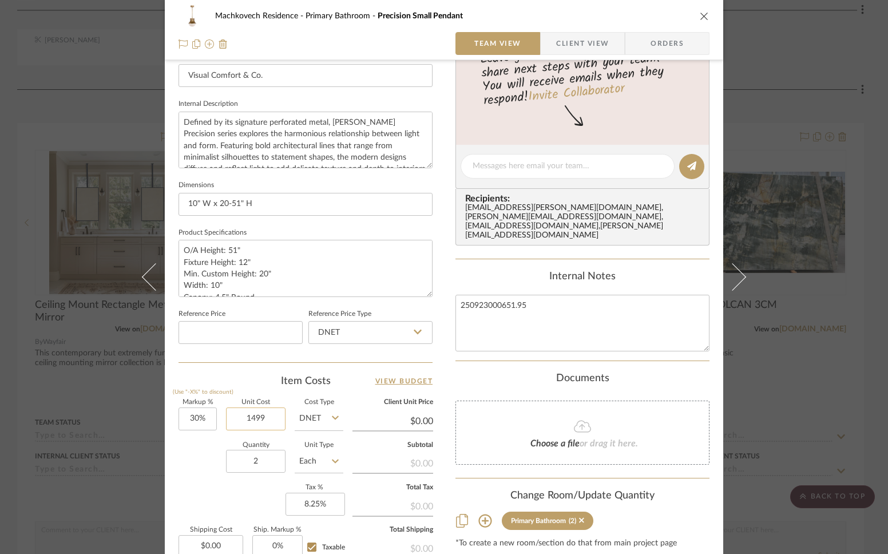
scroll to position [387, 0]
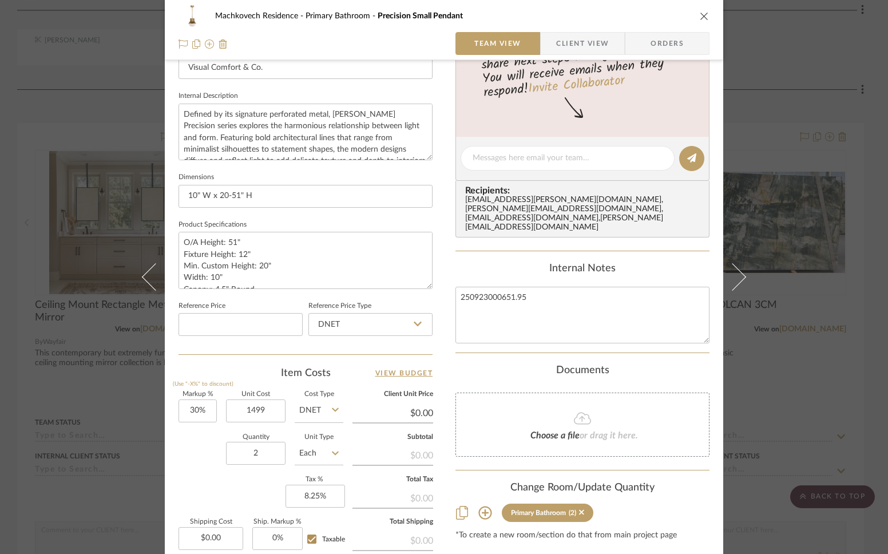
type input "$1,499.00"
click at [318, 414] on input "DNET" at bounding box center [319, 410] width 49 height 23
type input "$1,948.70"
type input "$584.61"
click at [328, 460] on div "Retail" at bounding box center [361, 466] width 141 height 29
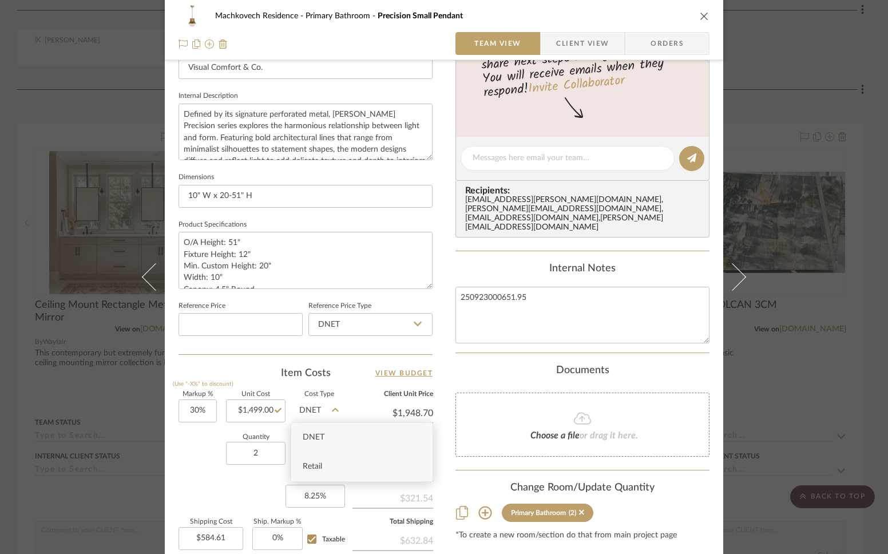
type input "Retail"
click at [206, 412] on input "30" at bounding box center [198, 410] width 38 height 23
type input "0%"
click at [468, 336] on div "Content here copies to Client View - confirm visibility there. Show in Client D…" at bounding box center [582, 162] width 254 height 942
type input "$1,499.00"
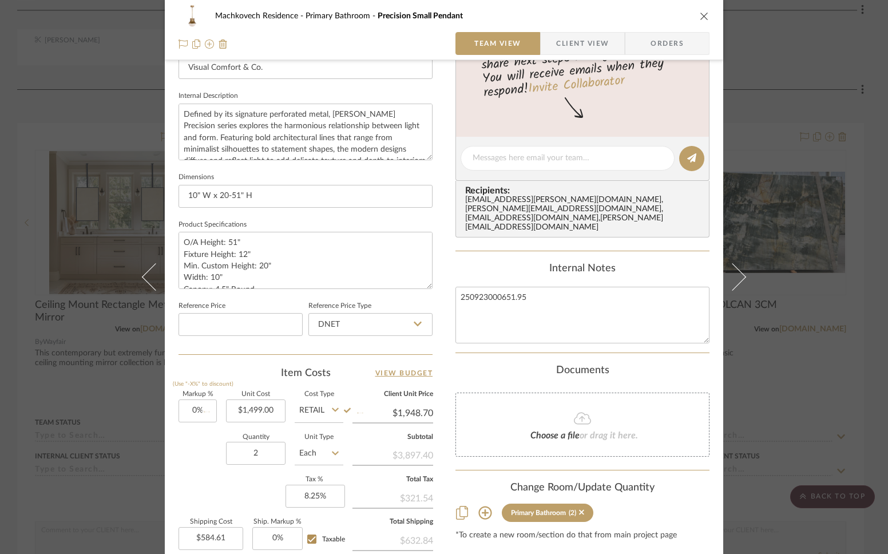
type input "$449.70"
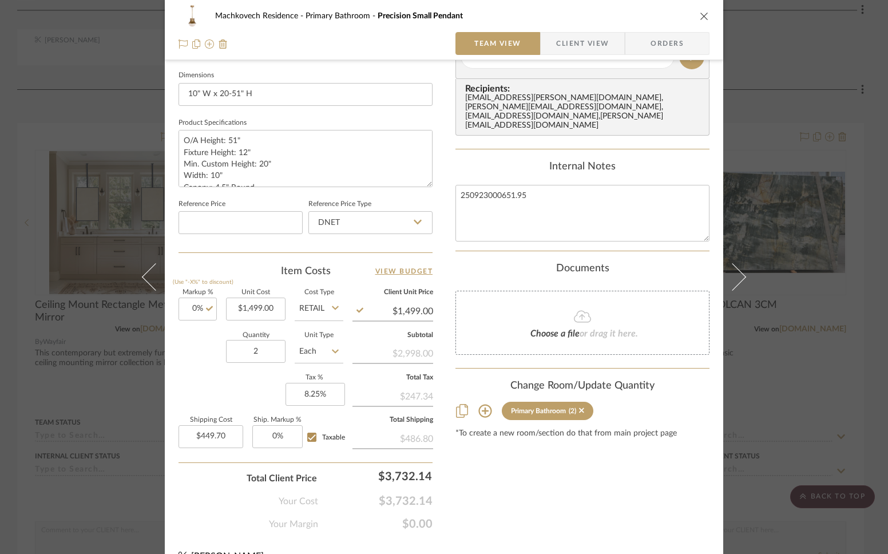
scroll to position [509, 0]
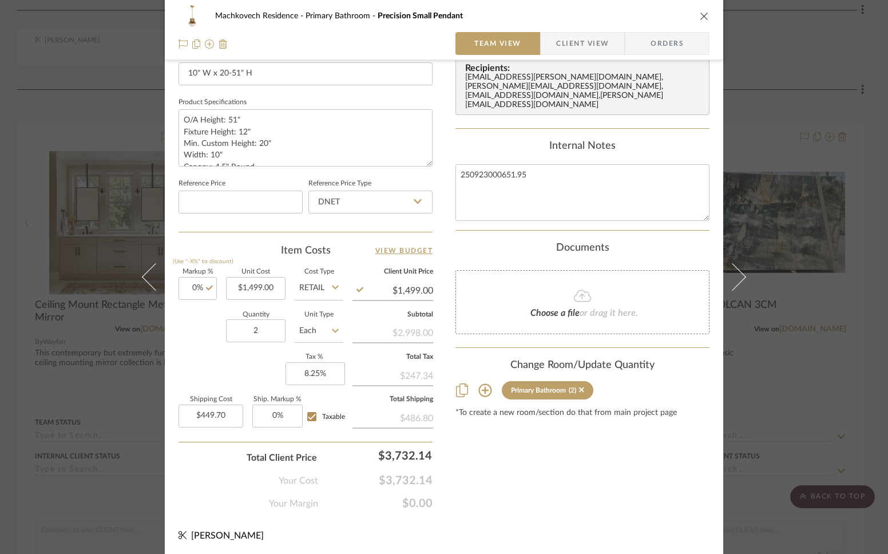
click at [701, 14] on icon "close" at bounding box center [704, 15] width 9 height 9
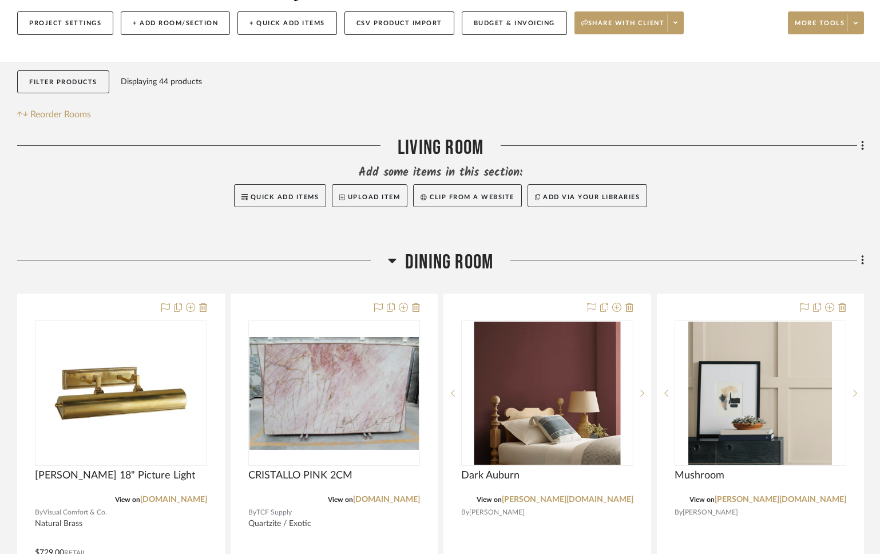
scroll to position [0, 0]
